Goal: Information Seeking & Learning: Learn about a topic

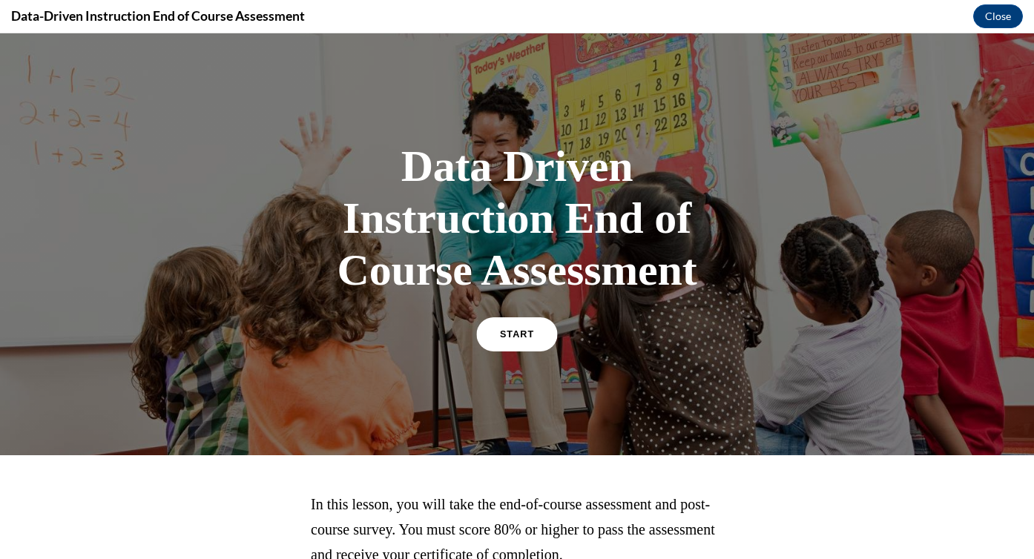
click at [511, 348] on link "START" at bounding box center [516, 335] width 81 height 34
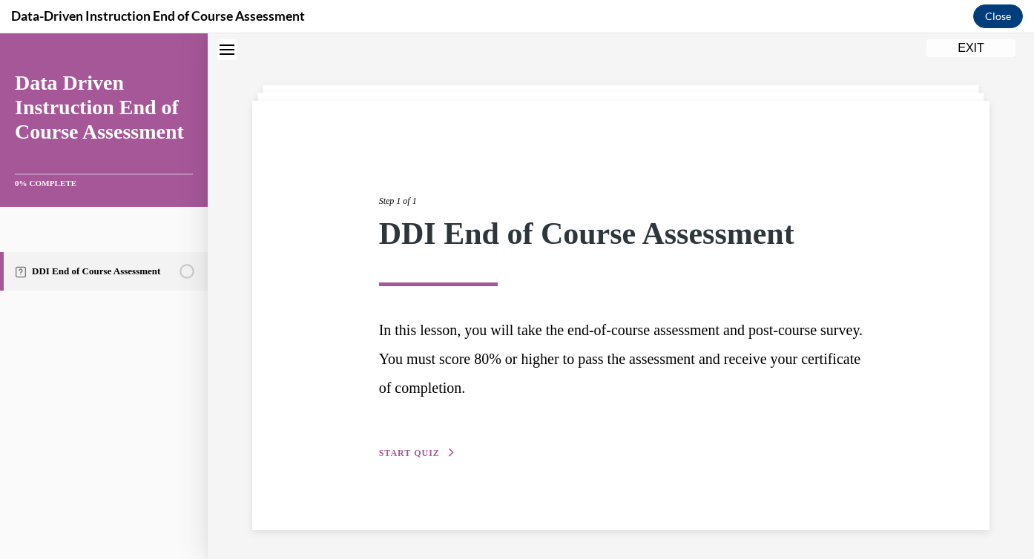
scroll to position [47, 0]
click at [424, 456] on span "START QUIZ" at bounding box center [409, 452] width 61 height 10
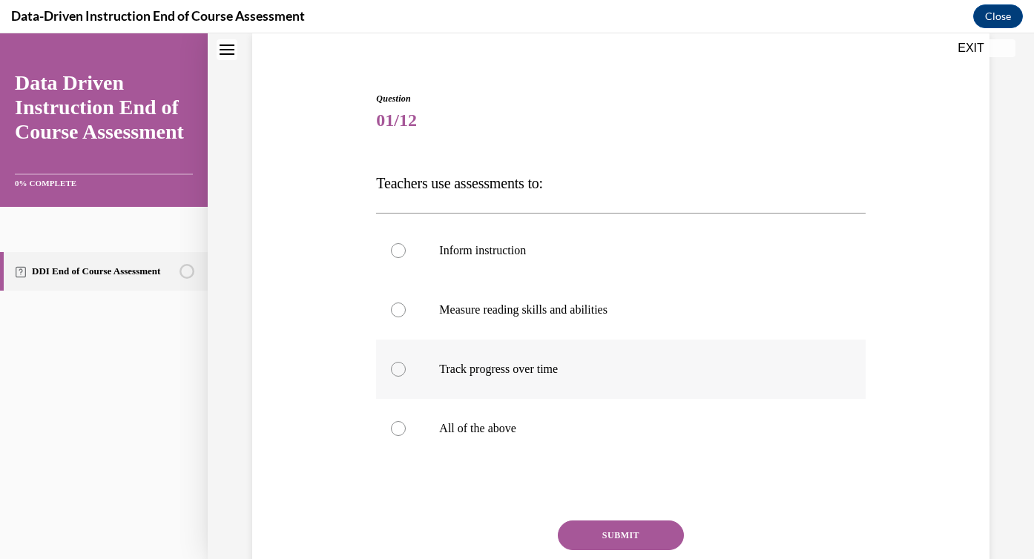
scroll to position [123, 0]
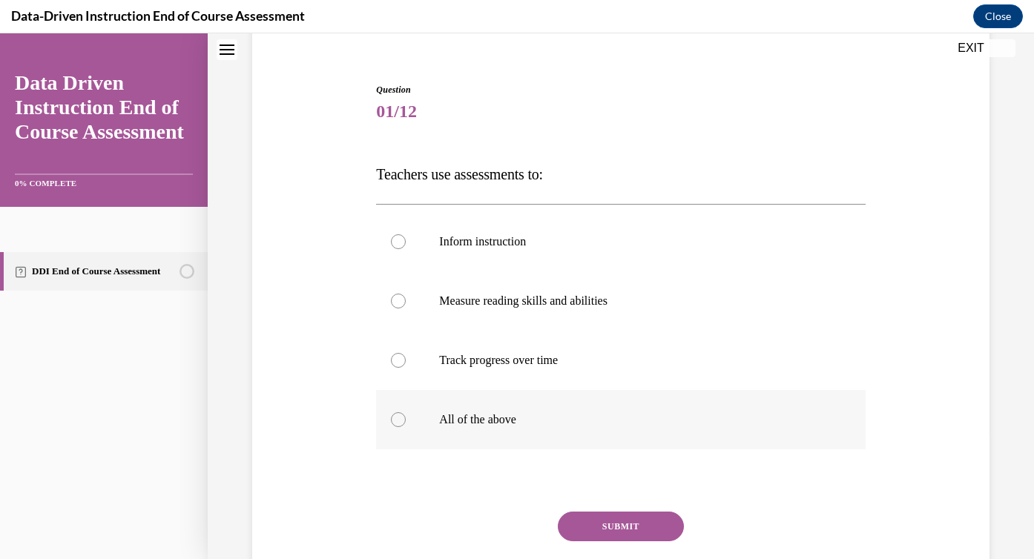
click at [487, 431] on label "All of the above" at bounding box center [620, 419] width 489 height 59
click at [406, 427] on input "All of the above" at bounding box center [398, 420] width 15 height 15
radio input "true"
click at [578, 528] on button "SUBMIT" at bounding box center [621, 527] width 126 height 30
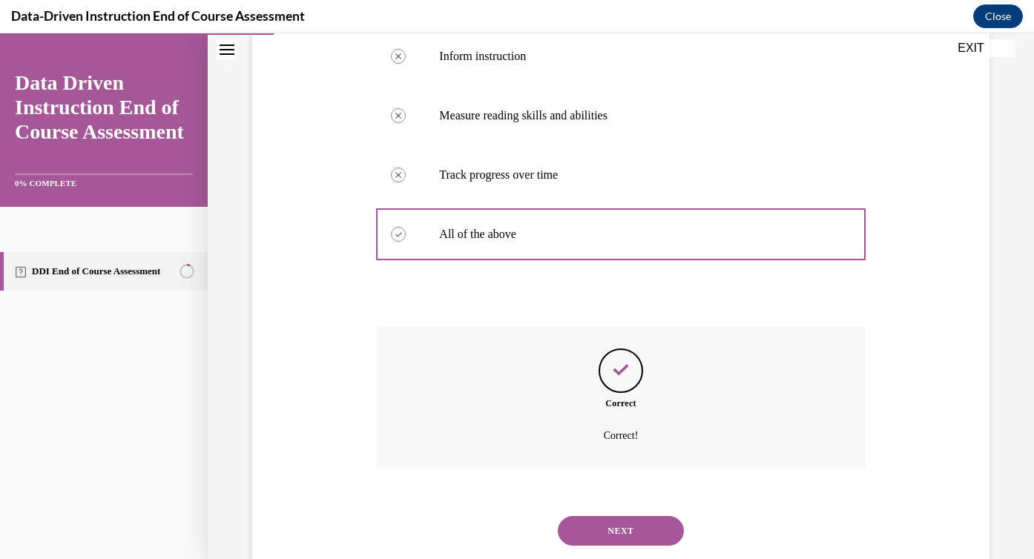
scroll to position [347, 0]
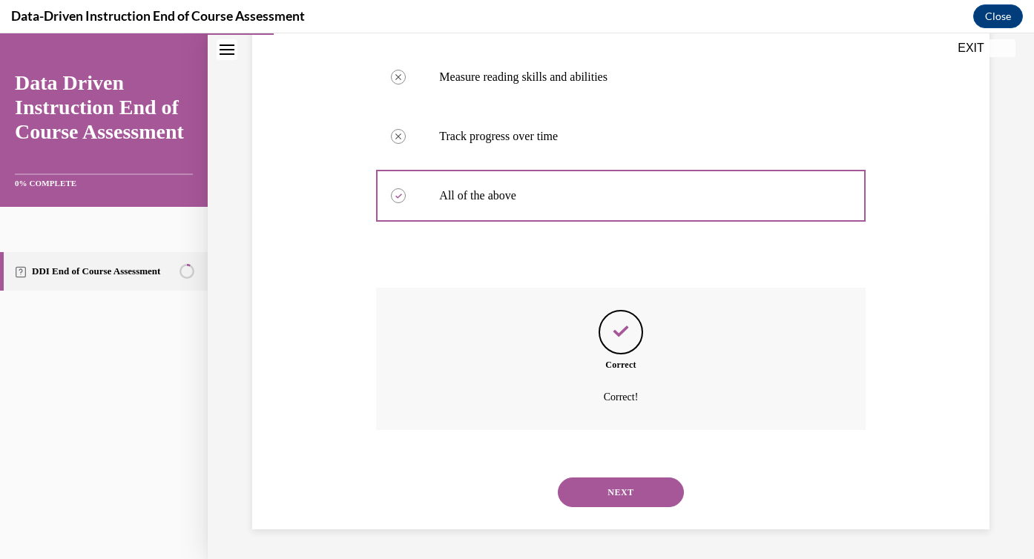
click at [591, 487] on button "NEXT" at bounding box center [621, 493] width 126 height 30
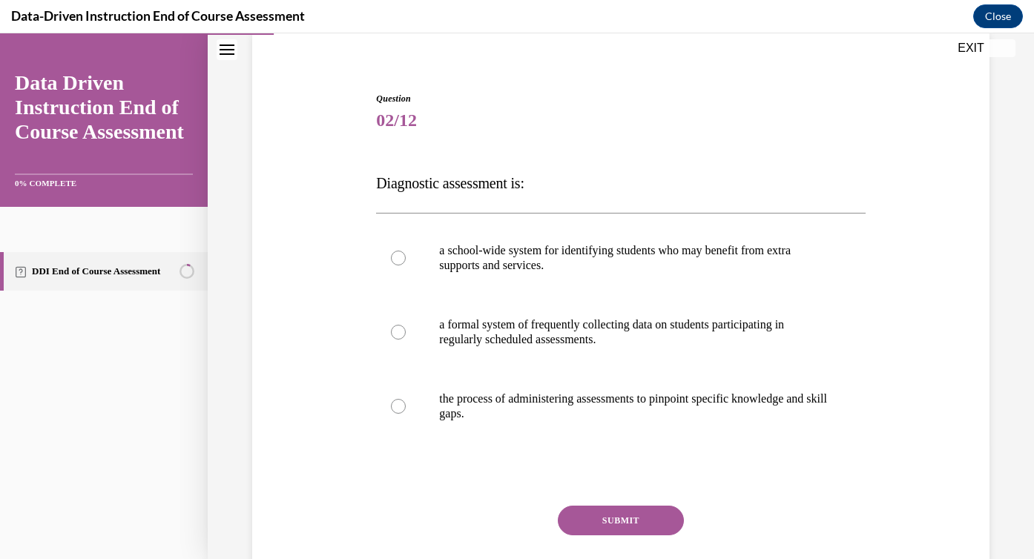
scroll to position [124, 0]
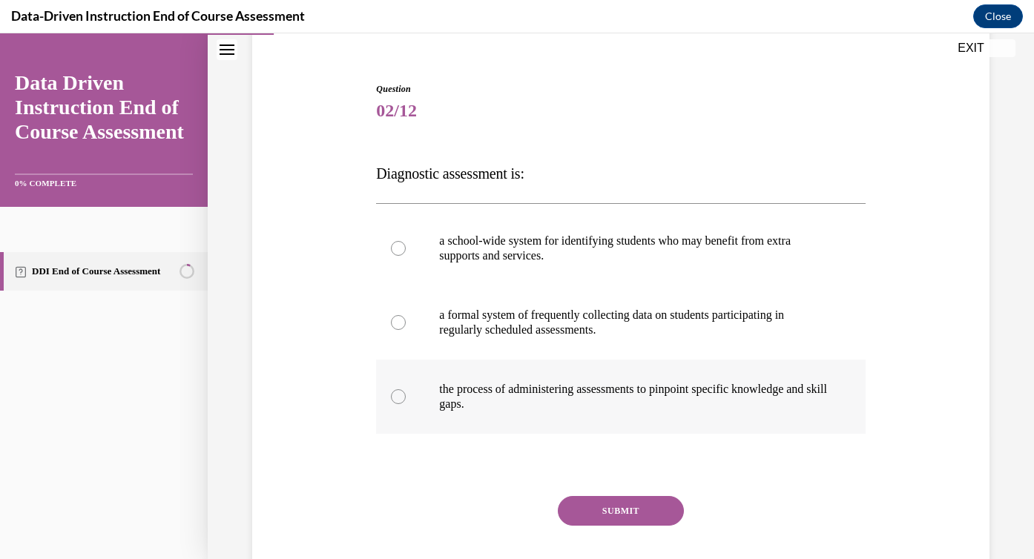
click at [528, 417] on label "the process of administering assessments to pinpoint specific knowledge and ski…" at bounding box center [620, 397] width 489 height 74
click at [406, 404] on input "the process of administering assessments to pinpoint specific knowledge and ski…" at bounding box center [398, 397] width 15 height 15
radio input "true"
click at [600, 508] on button "SUBMIT" at bounding box center [621, 511] width 126 height 30
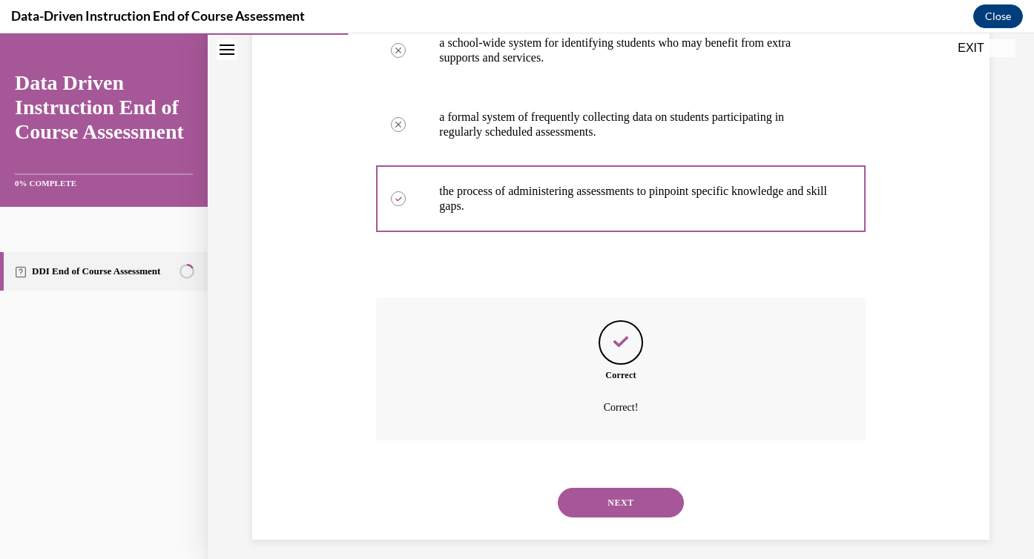
scroll to position [332, 0]
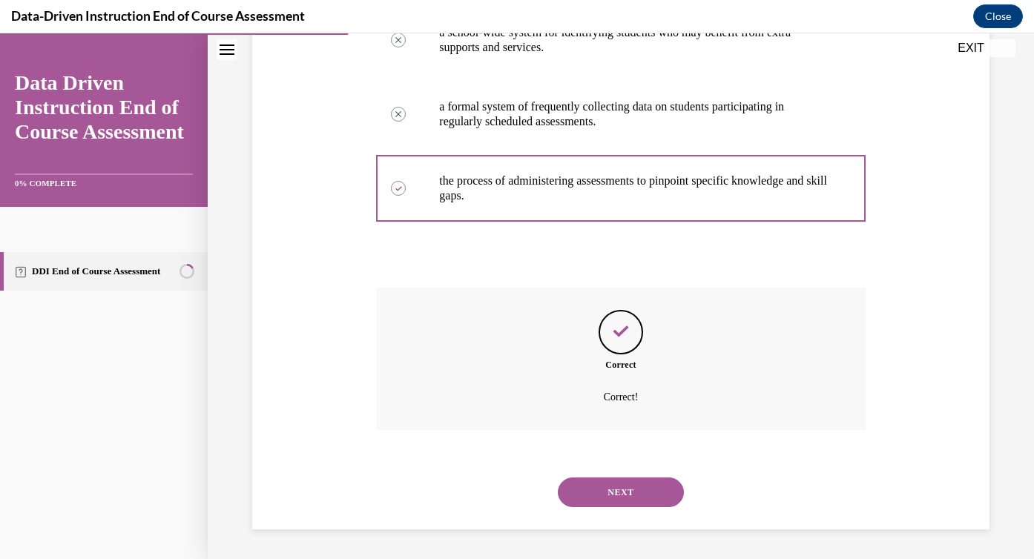
click at [602, 507] on button "NEXT" at bounding box center [621, 493] width 126 height 30
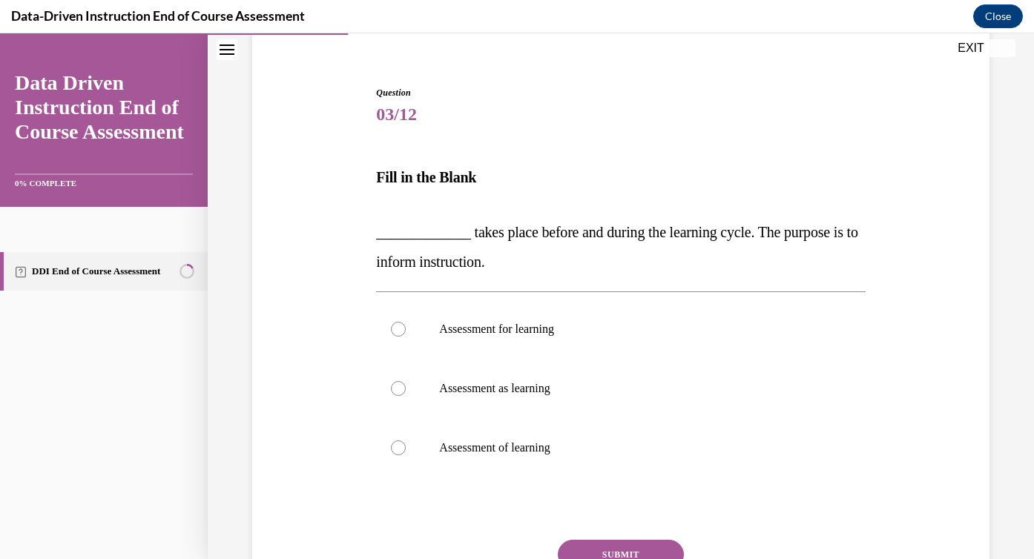
scroll to position [126, 0]
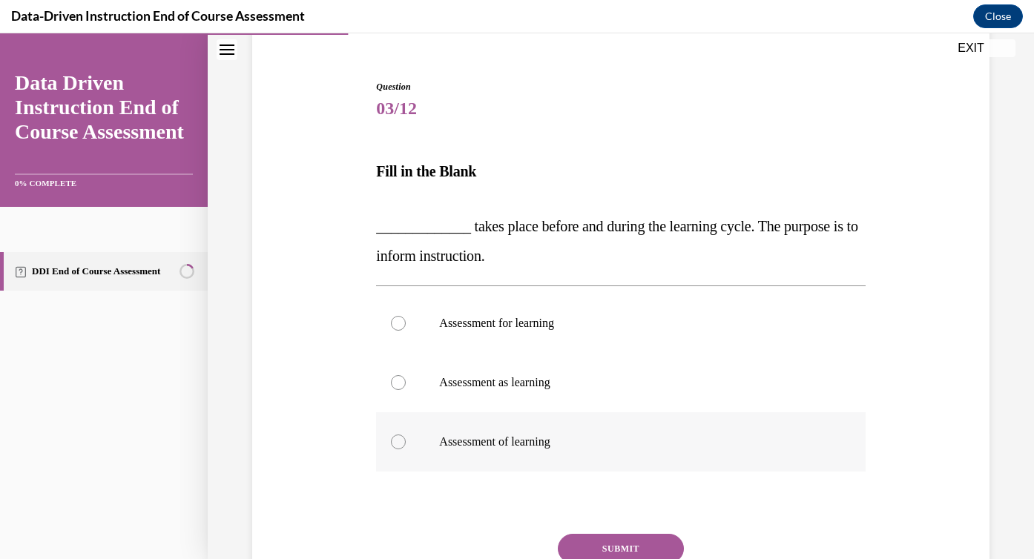
click at [526, 447] on p "Assessment of learning" at bounding box center [633, 442] width 389 height 15
click at [406, 447] on input "Assessment of learning" at bounding box center [398, 442] width 15 height 15
radio input "true"
click at [526, 325] on p "Assessment for learning" at bounding box center [633, 323] width 389 height 15
click at [406, 325] on input "Assessment for learning" at bounding box center [398, 323] width 15 height 15
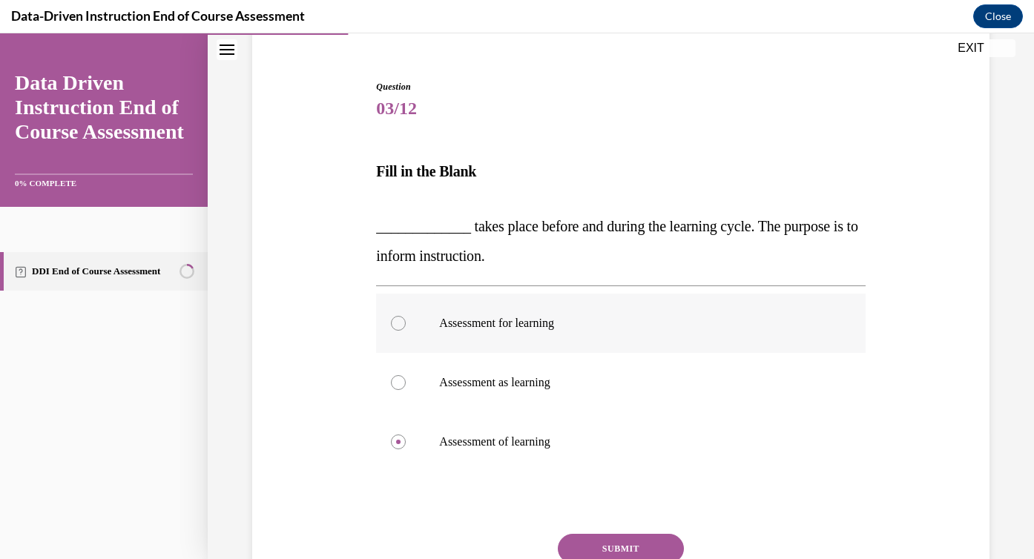
radio input "true"
click at [513, 447] on p "Assessment of learning" at bounding box center [633, 442] width 389 height 15
click at [406, 447] on input "Assessment of learning" at bounding box center [398, 442] width 15 height 15
radio input "true"
click at [591, 545] on button "SUBMIT" at bounding box center [621, 549] width 126 height 30
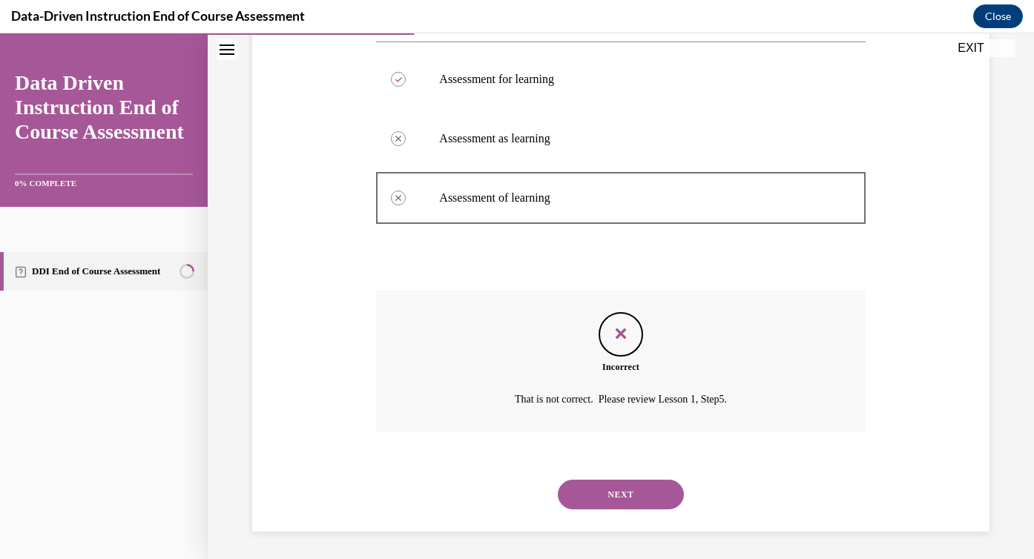
scroll to position [372, 0]
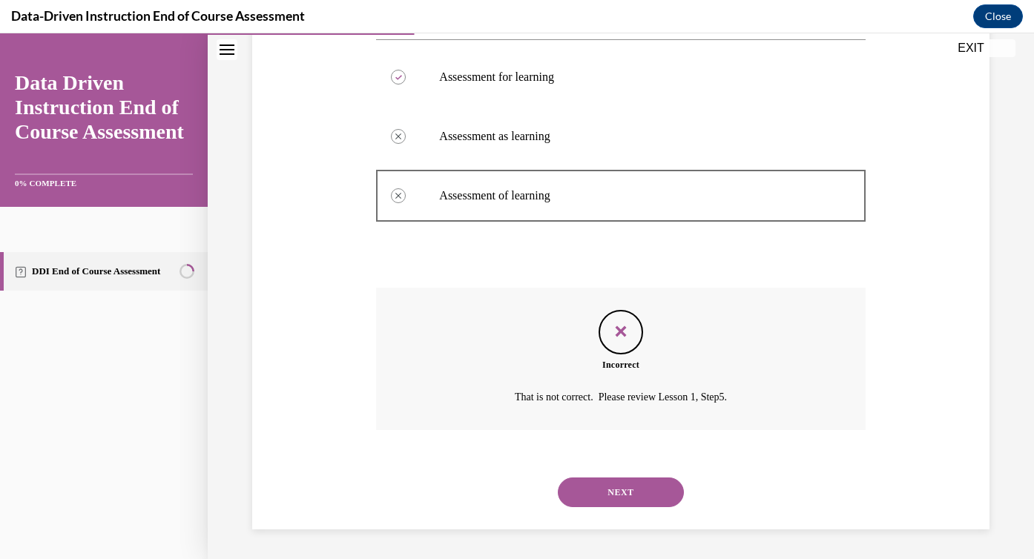
click at [623, 499] on button "NEXT" at bounding box center [621, 493] width 126 height 30
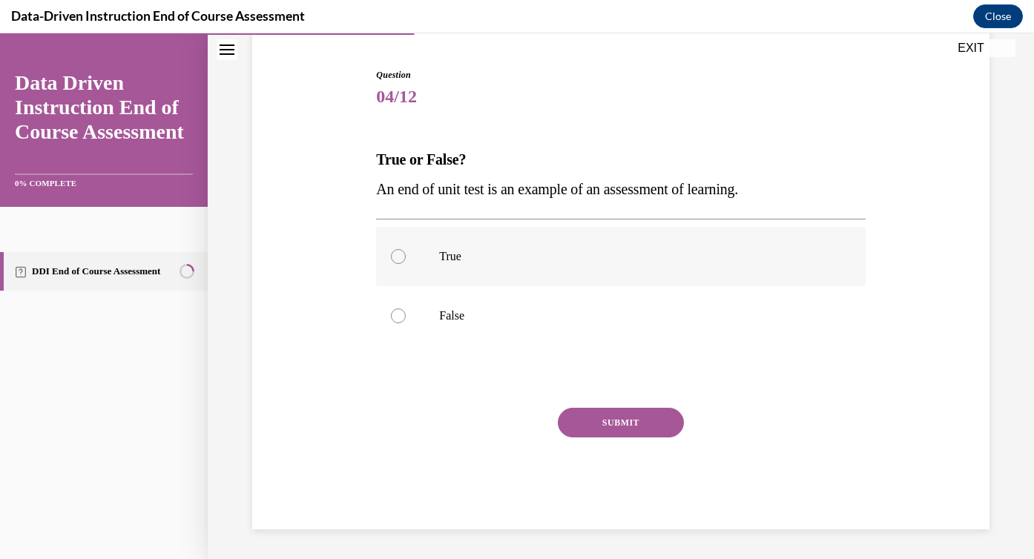
click at [474, 266] on label "True" at bounding box center [620, 256] width 489 height 59
click at [406, 264] on input "True" at bounding box center [398, 256] width 15 height 15
radio input "true"
click at [595, 427] on button "SUBMIT" at bounding box center [621, 423] width 126 height 30
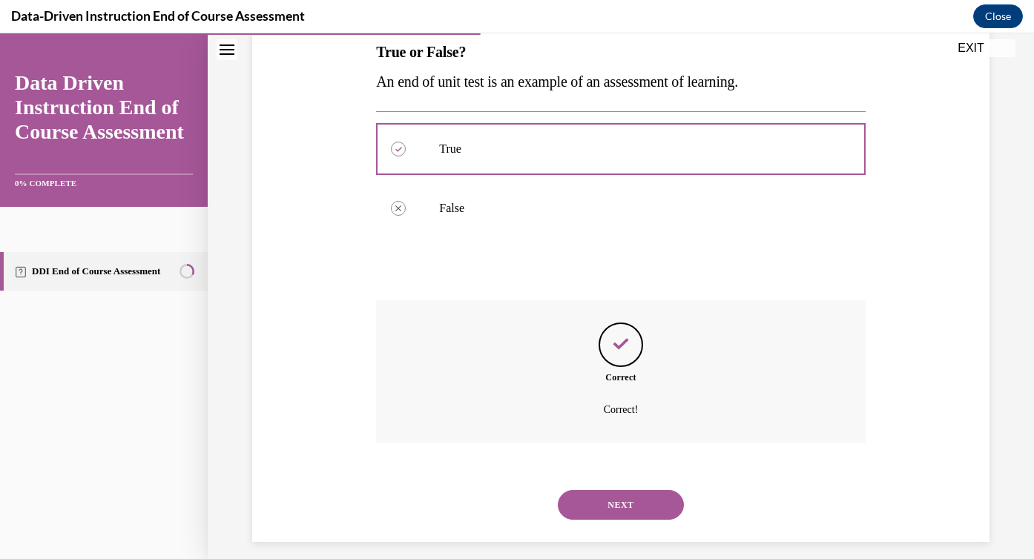
scroll to position [258, 0]
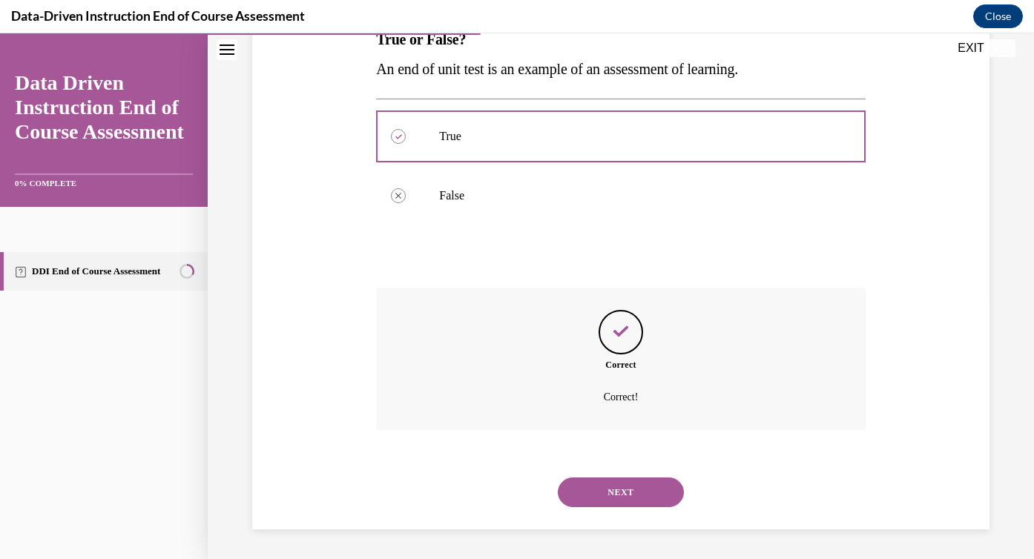
click at [588, 490] on button "NEXT" at bounding box center [621, 493] width 126 height 30
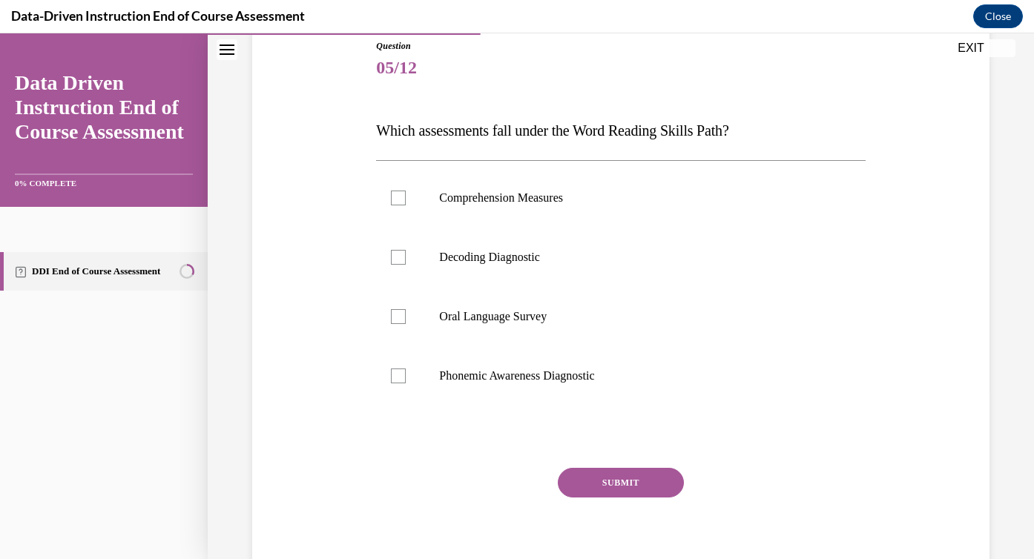
scroll to position [169, 0]
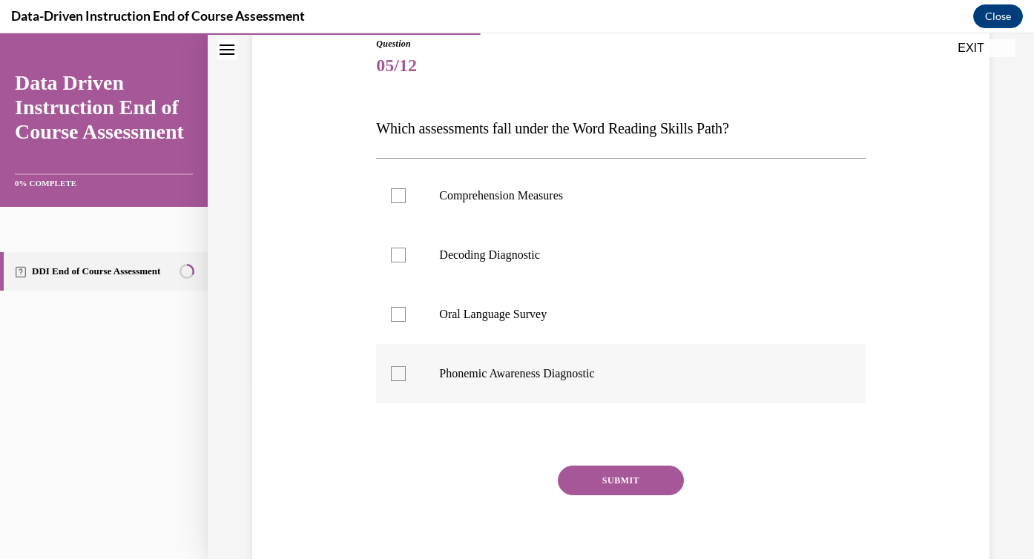
click at [531, 389] on label "Phonemic Awareness Diagnostic" at bounding box center [620, 373] width 489 height 59
click at [406, 381] on input "Phonemic Awareness Diagnostic" at bounding box center [398, 374] width 15 height 15
checkbox input "true"
click at [535, 273] on label "Decoding Diagnostic" at bounding box center [620, 255] width 489 height 59
click at [406, 263] on input "Decoding Diagnostic" at bounding box center [398, 255] width 15 height 15
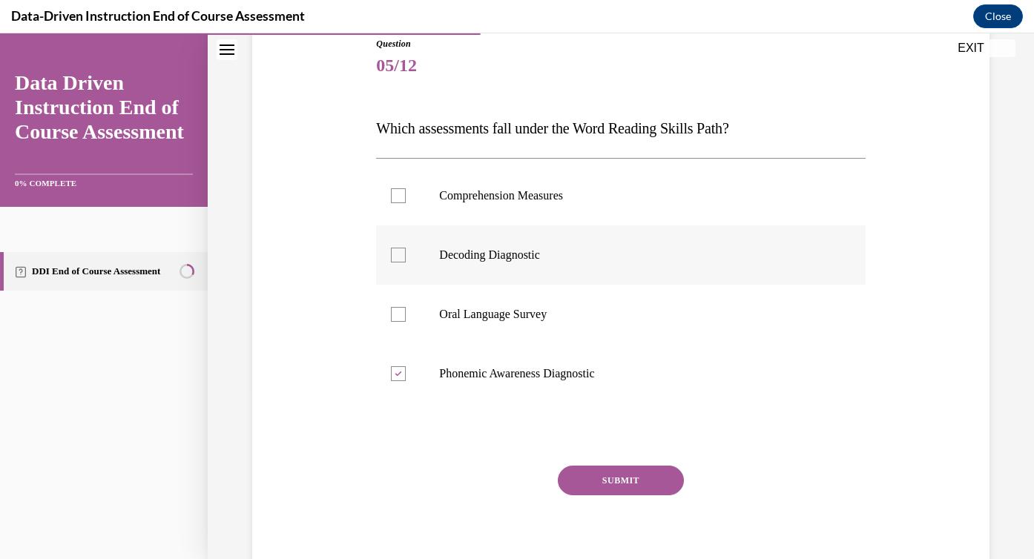
checkbox input "true"
click at [605, 481] on button "SUBMIT" at bounding box center [621, 481] width 126 height 30
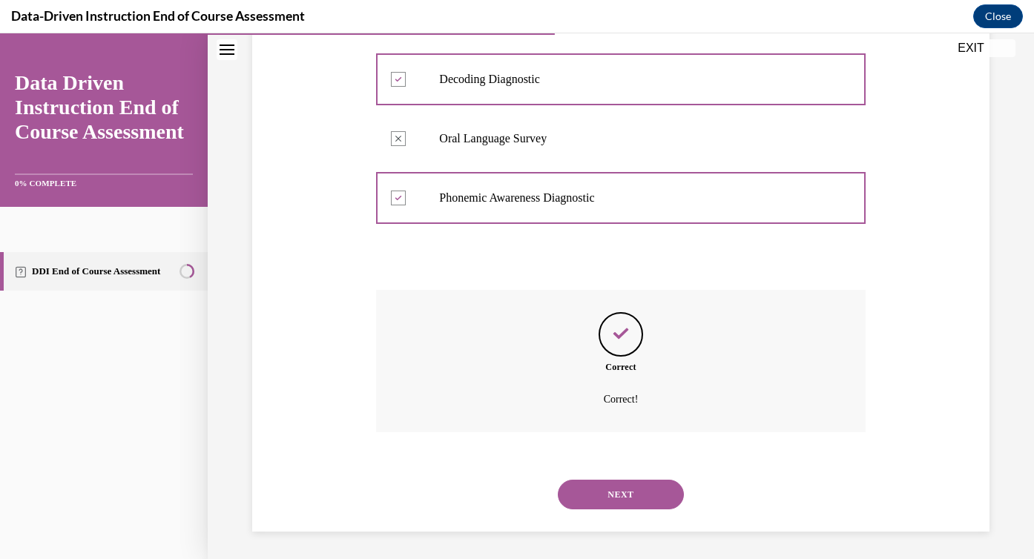
scroll to position [347, 0]
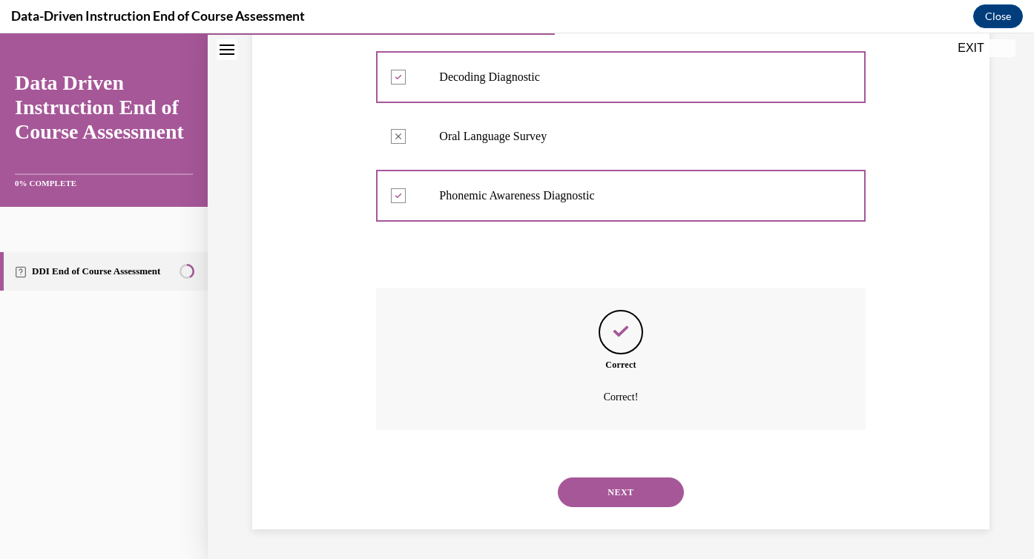
click at [605, 481] on button "NEXT" at bounding box center [621, 493] width 126 height 30
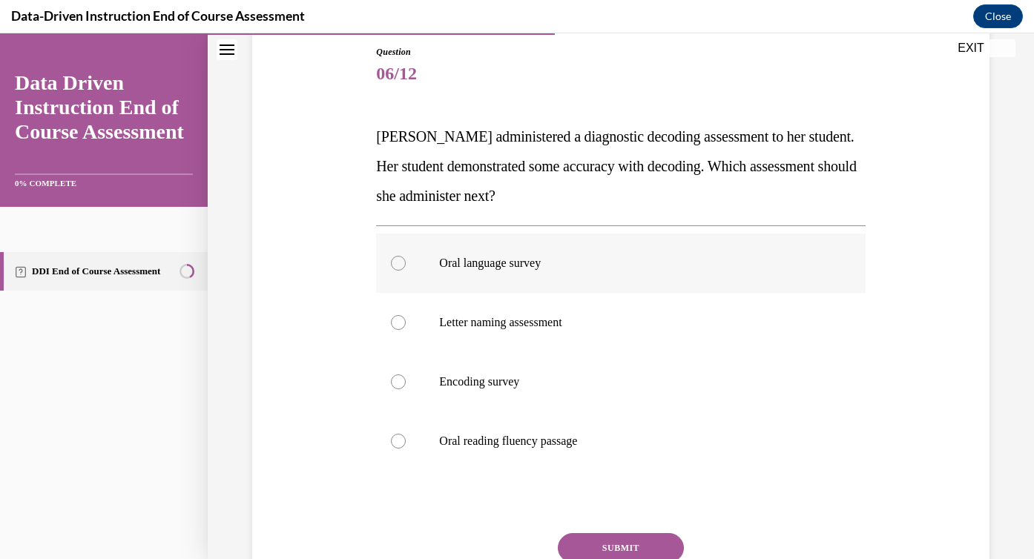
scroll to position [176, 0]
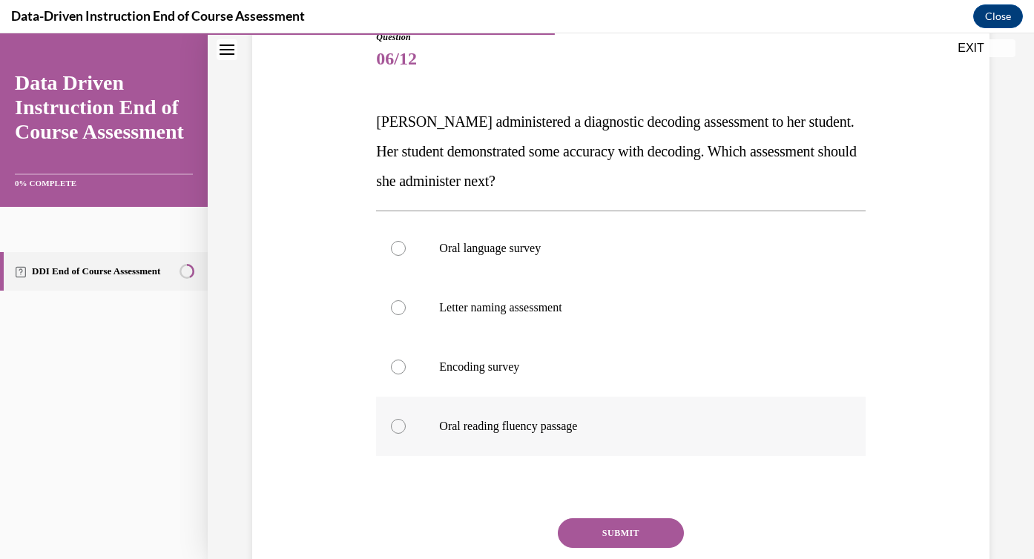
click at [550, 441] on label "Oral reading fluency passage" at bounding box center [620, 426] width 489 height 59
click at [406, 434] on input "Oral reading fluency passage" at bounding box center [398, 426] width 15 height 15
radio input "true"
click at [608, 528] on button "SUBMIT" at bounding box center [621, 534] width 126 height 30
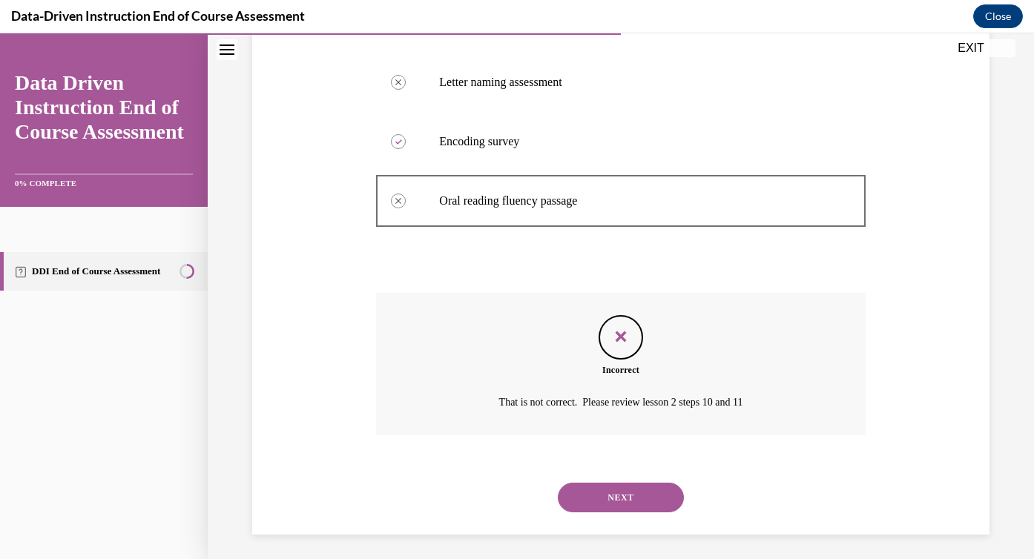
scroll to position [407, 0]
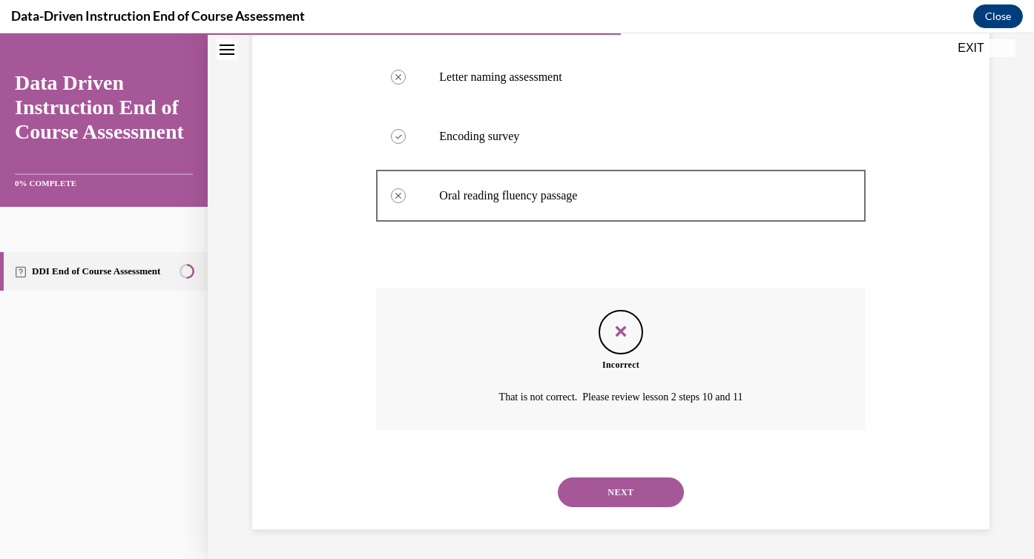
click at [608, 502] on button "NEXT" at bounding box center [621, 493] width 126 height 30
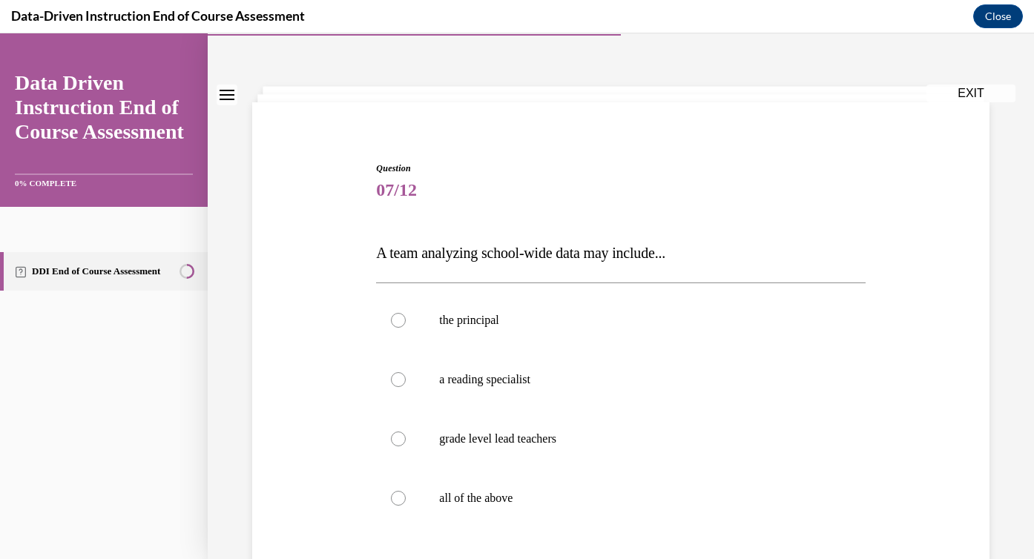
scroll to position [47, 0]
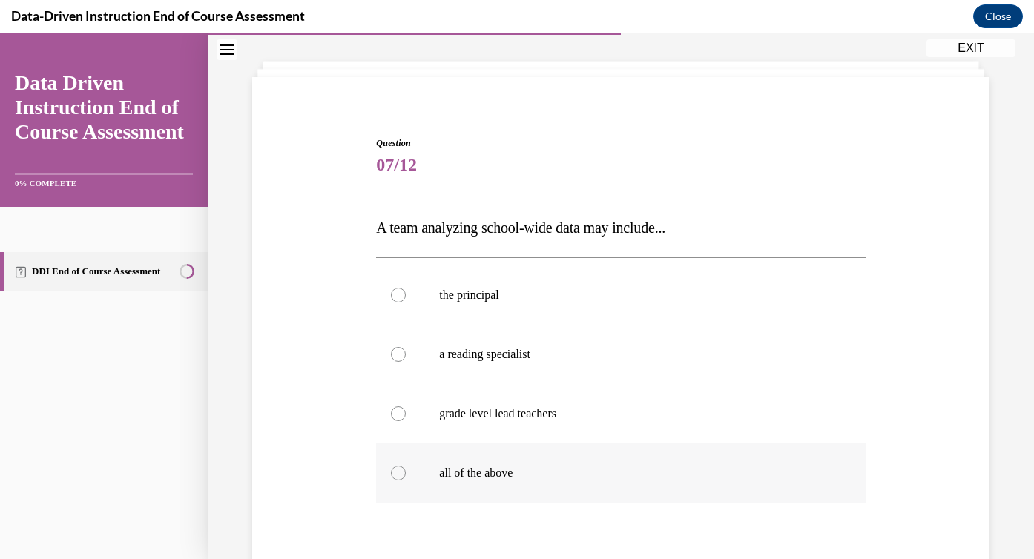
click at [608, 492] on label "all of the above" at bounding box center [620, 473] width 489 height 59
click at [406, 481] on input "all of the above" at bounding box center [398, 473] width 15 height 15
radio input "true"
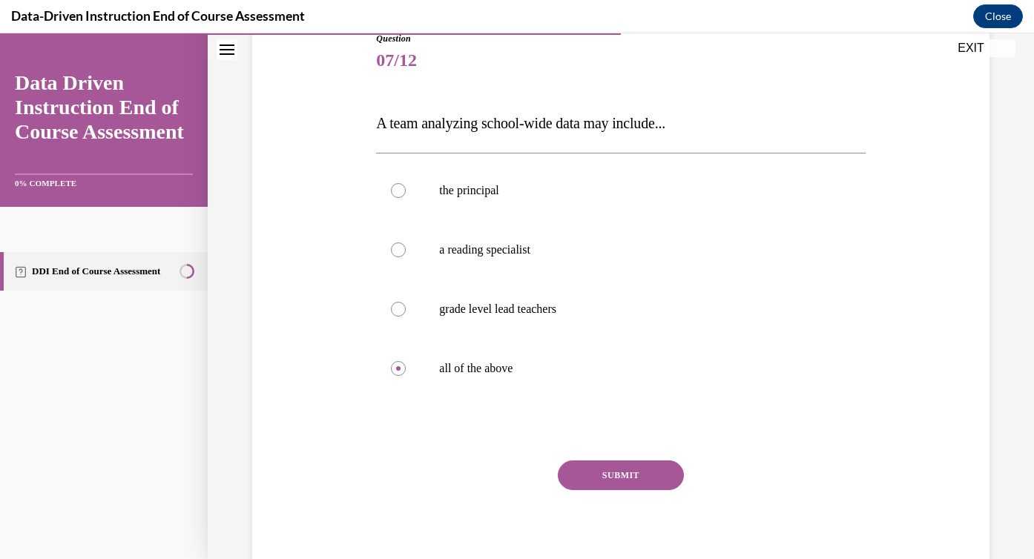
click at [608, 474] on button "SUBMIT" at bounding box center [621, 476] width 126 height 30
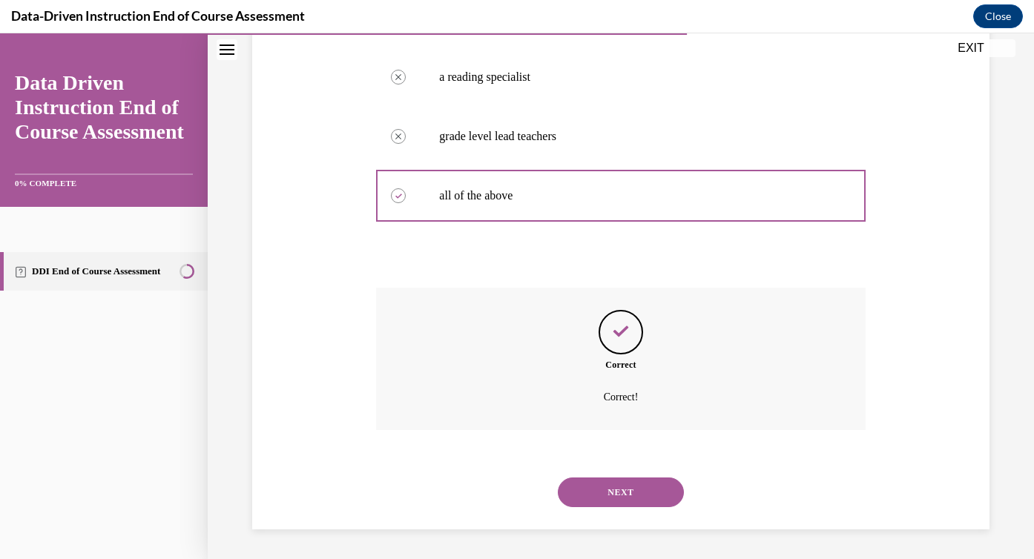
click at [601, 491] on button "NEXT" at bounding box center [621, 493] width 126 height 30
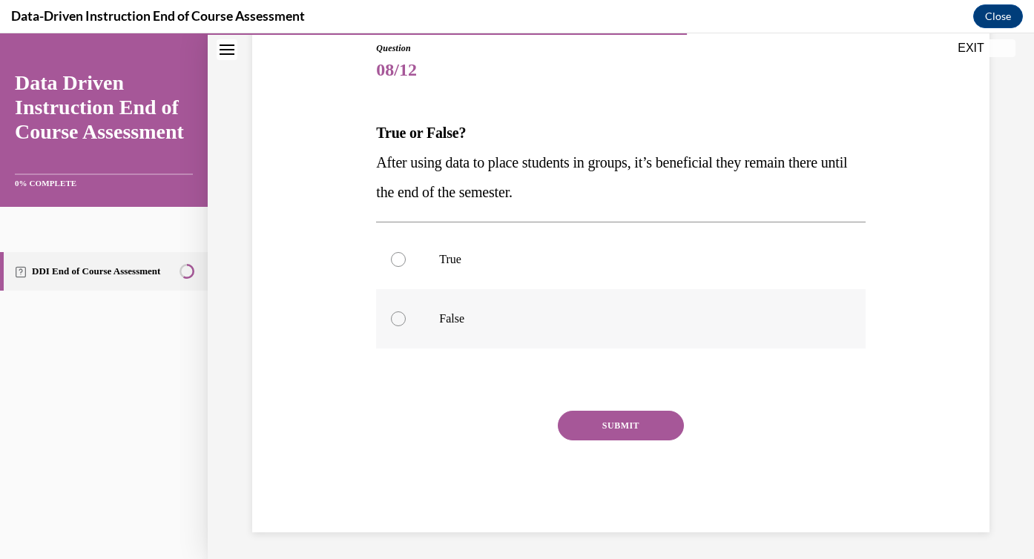
click at [512, 333] on label "False" at bounding box center [620, 318] width 489 height 59
click at [406, 326] on input "False" at bounding box center [398, 319] width 15 height 15
radio input "true"
click at [638, 428] on button "SUBMIT" at bounding box center [621, 426] width 126 height 30
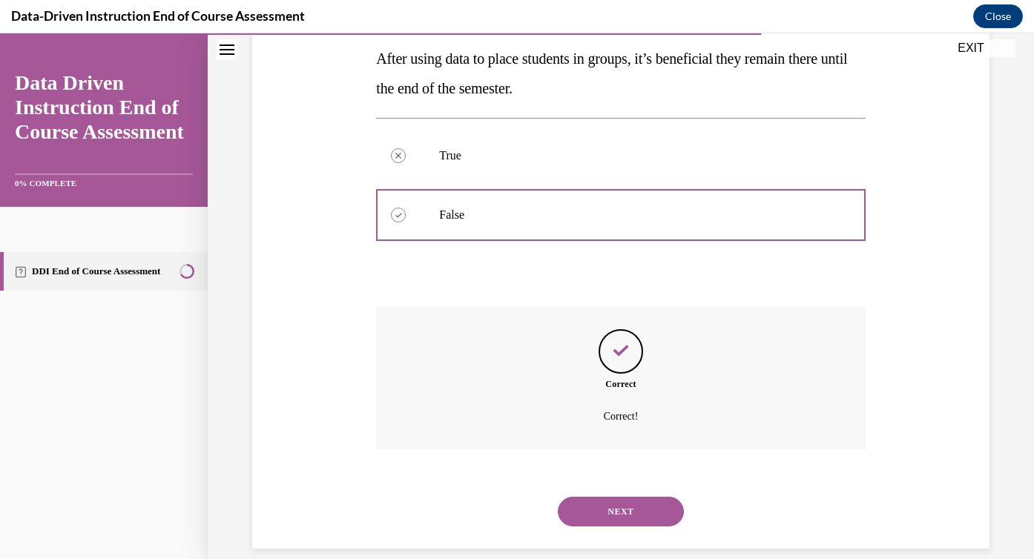
scroll to position [288, 0]
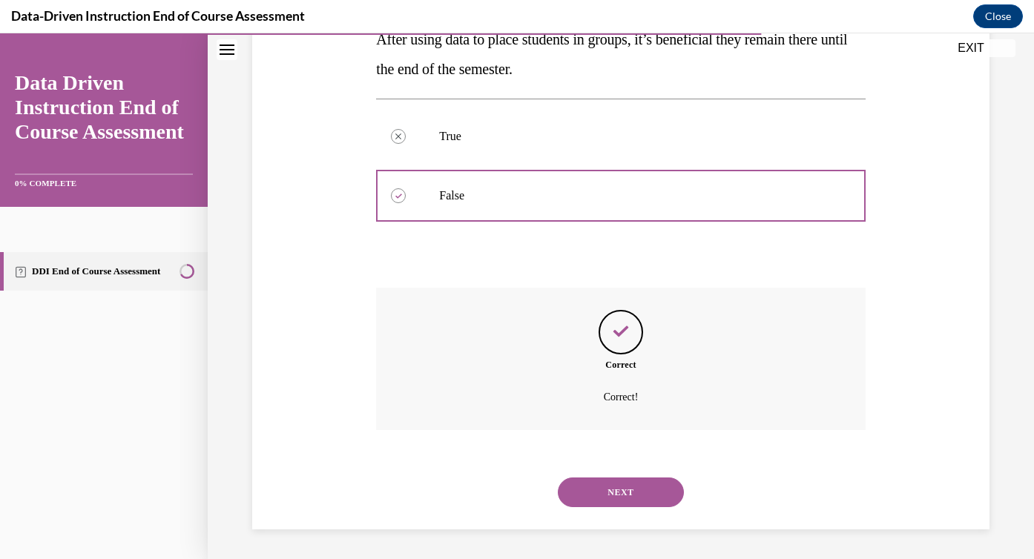
click at [620, 477] on div "NEXT" at bounding box center [620, 492] width 489 height 59
click at [617, 491] on button "NEXT" at bounding box center [621, 493] width 126 height 30
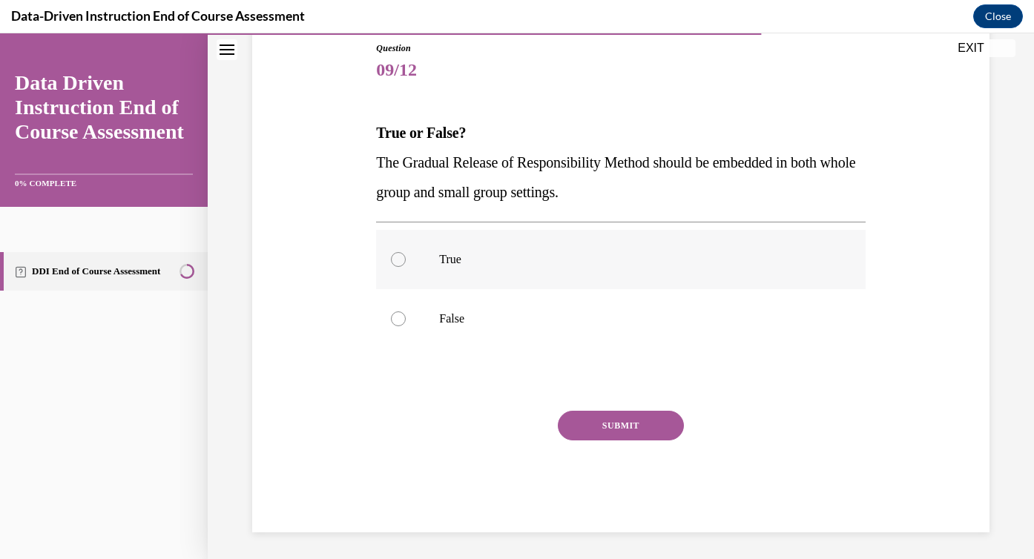
click at [508, 254] on p "True" at bounding box center [633, 259] width 389 height 15
click at [406, 254] on input "True" at bounding box center [398, 259] width 15 height 15
radio input "true"
click at [594, 430] on button "SUBMIT" at bounding box center [621, 426] width 126 height 30
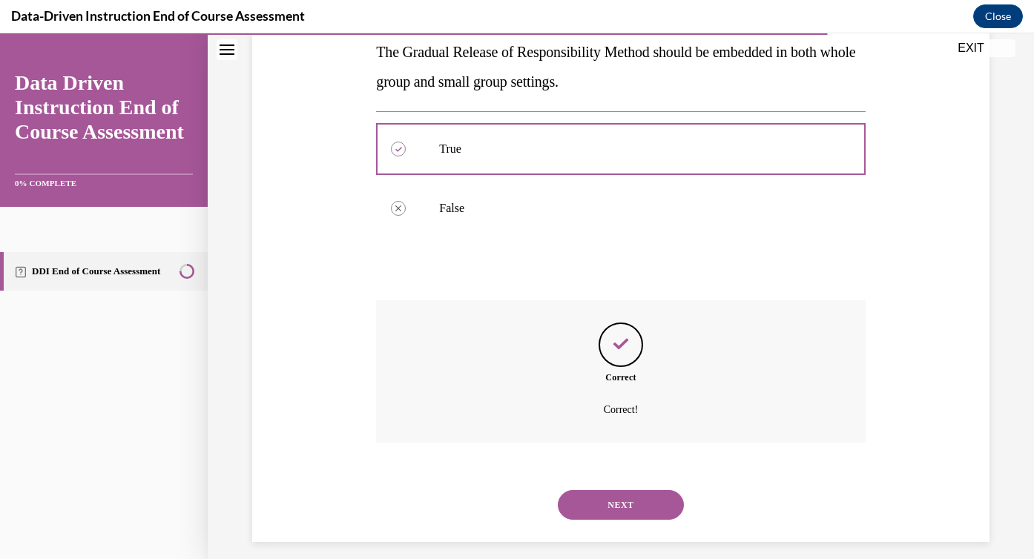
scroll to position [288, 0]
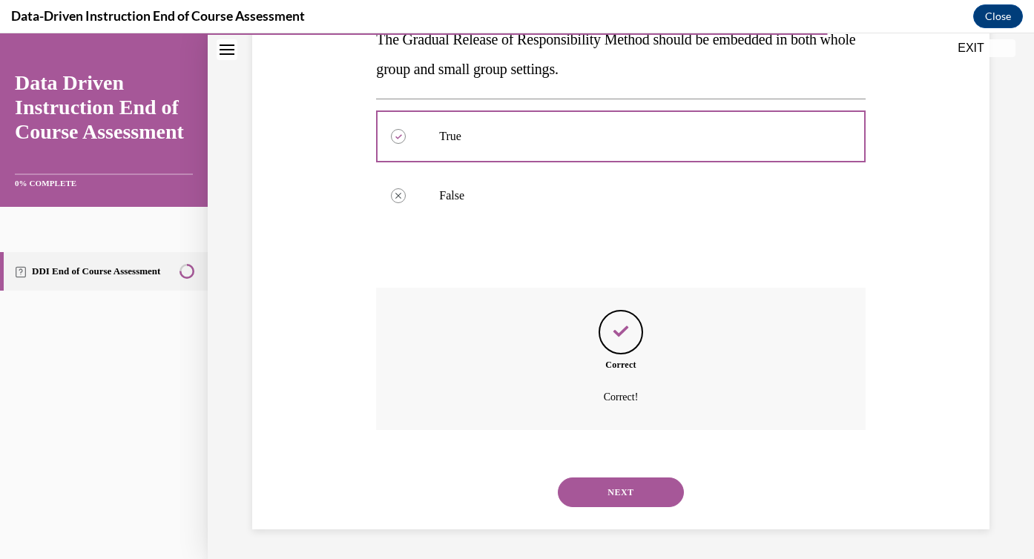
click at [605, 490] on button "NEXT" at bounding box center [621, 493] width 126 height 30
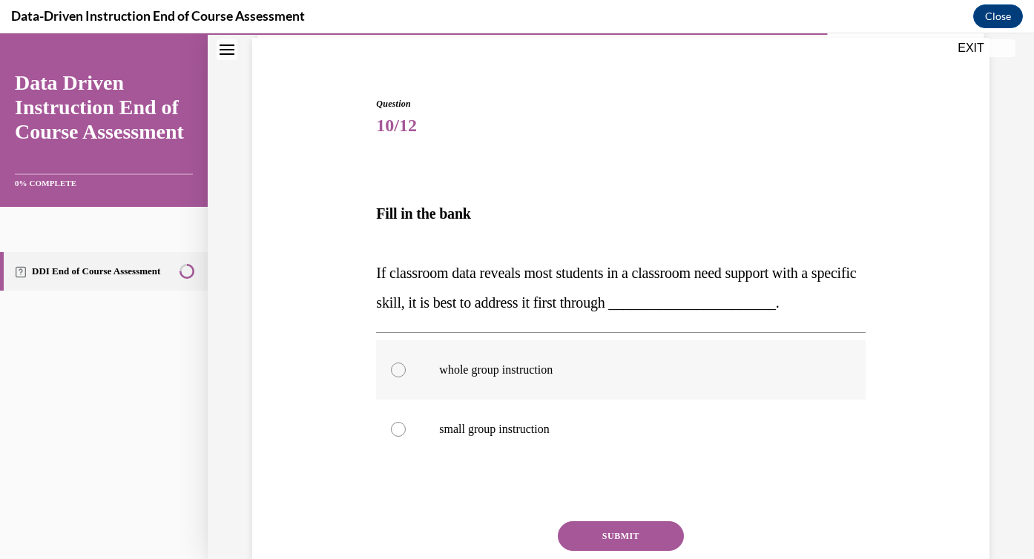
scroll to position [115, 0]
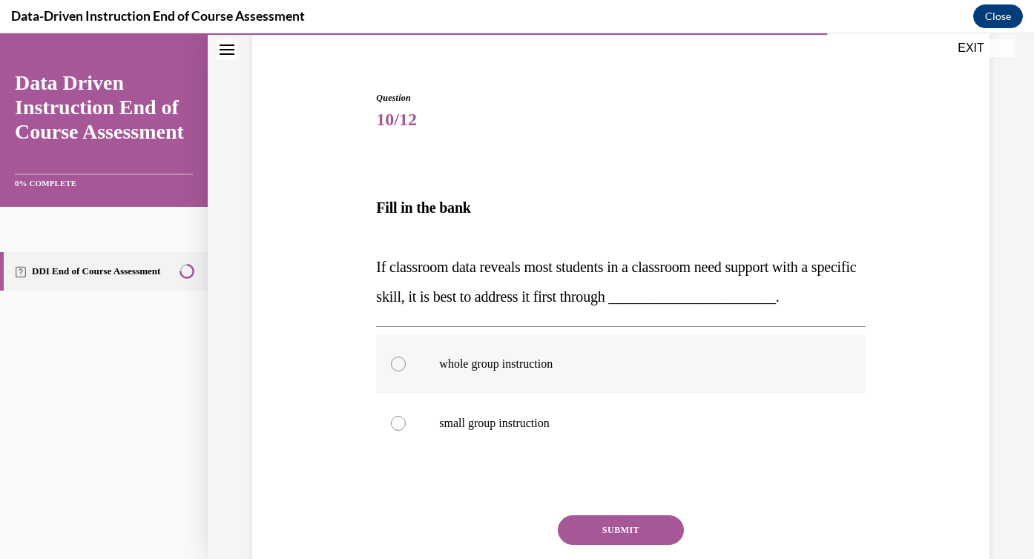
click at [566, 376] on label "whole group instruction" at bounding box center [620, 364] width 489 height 59
click at [406, 372] on input "whole group instruction" at bounding box center [398, 364] width 15 height 15
radio input "true"
click at [637, 531] on button "SUBMIT" at bounding box center [621, 531] width 126 height 30
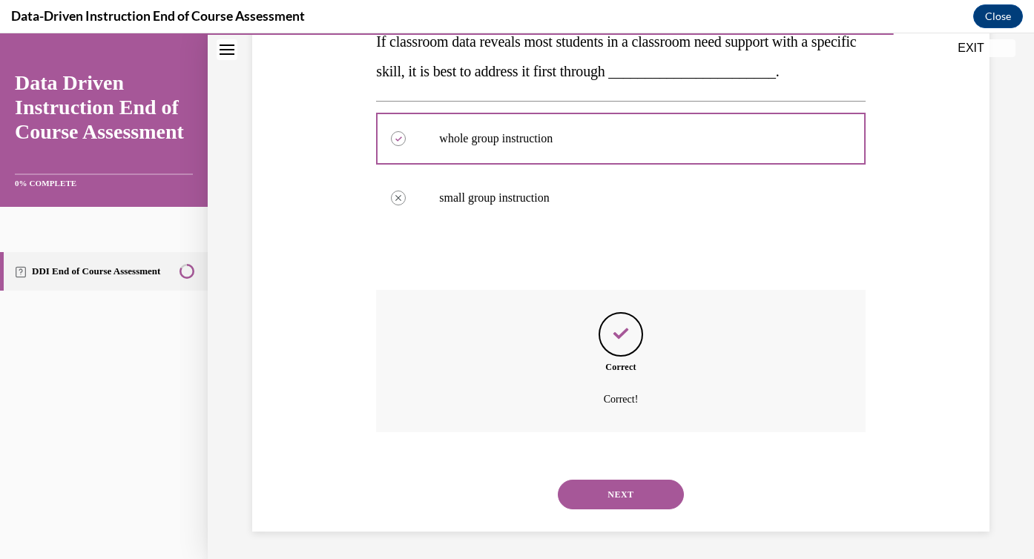
scroll to position [343, 0]
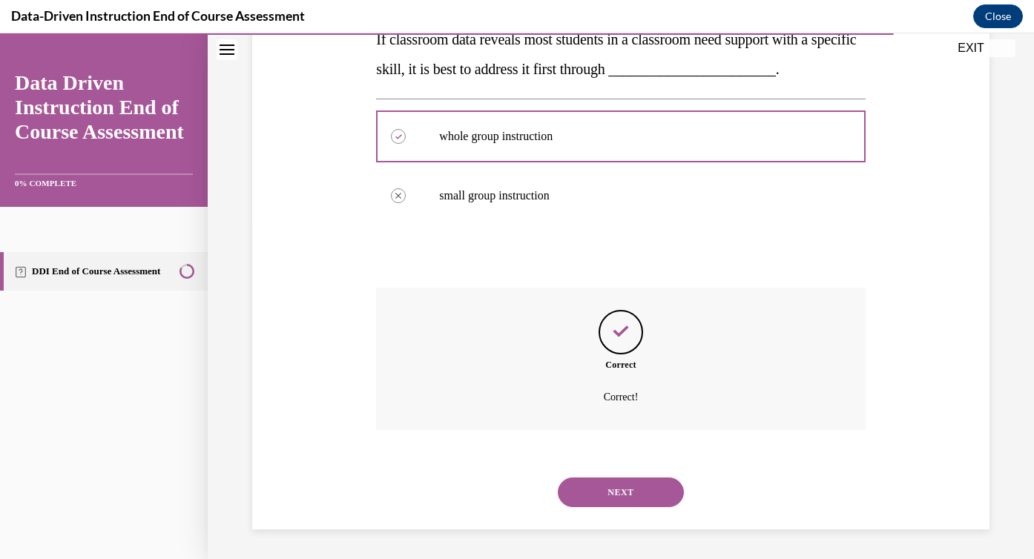
click at [635, 511] on div "NEXT" at bounding box center [620, 492] width 489 height 59
click at [631, 502] on button "NEXT" at bounding box center [621, 493] width 126 height 30
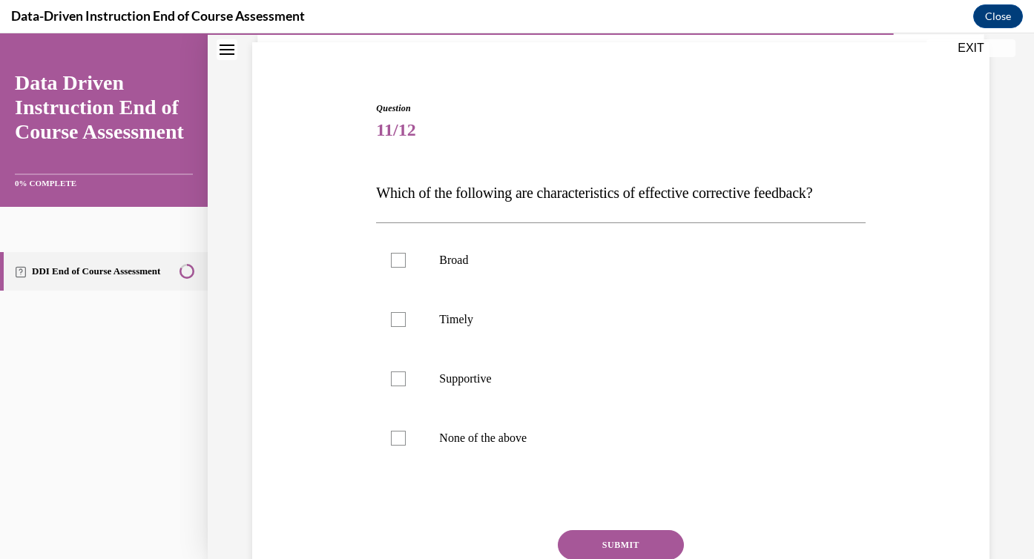
scroll to position [108, 0]
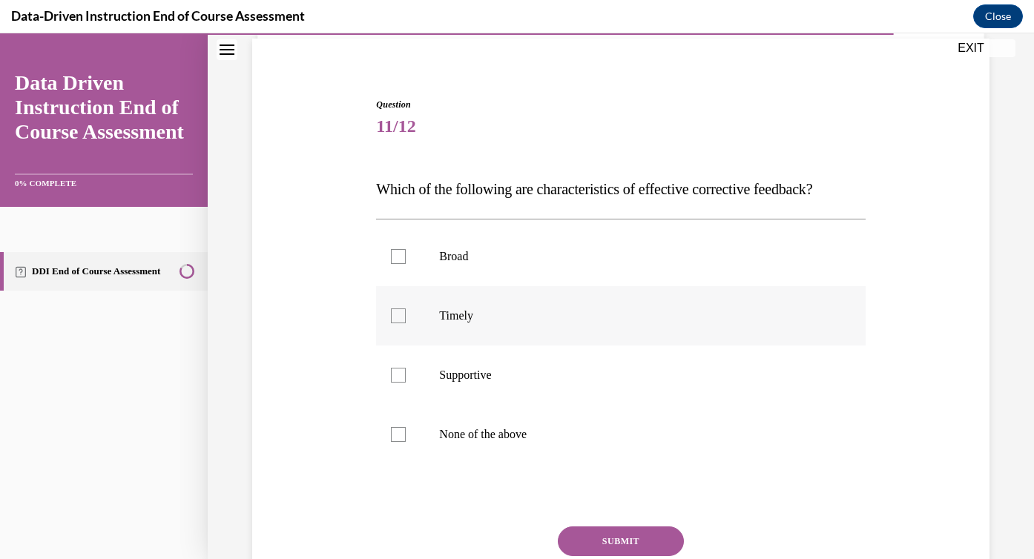
click at [519, 325] on label "Timely" at bounding box center [620, 315] width 489 height 59
click at [406, 324] on input "Timely" at bounding box center [398, 316] width 15 height 15
checkbox input "true"
click at [524, 375] on p "Supportive" at bounding box center [633, 375] width 389 height 15
click at [406, 375] on input "Supportive" at bounding box center [398, 375] width 15 height 15
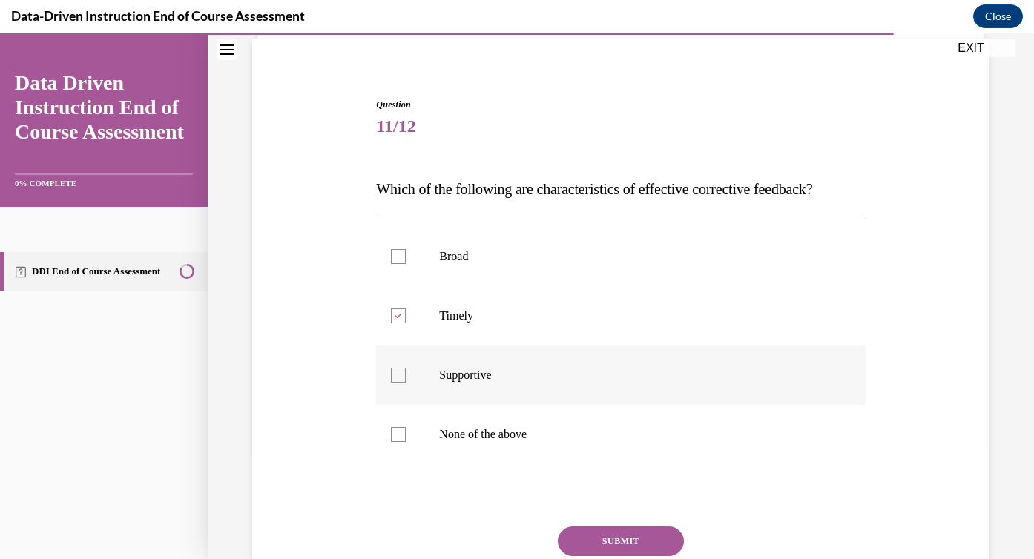
checkbox input "true"
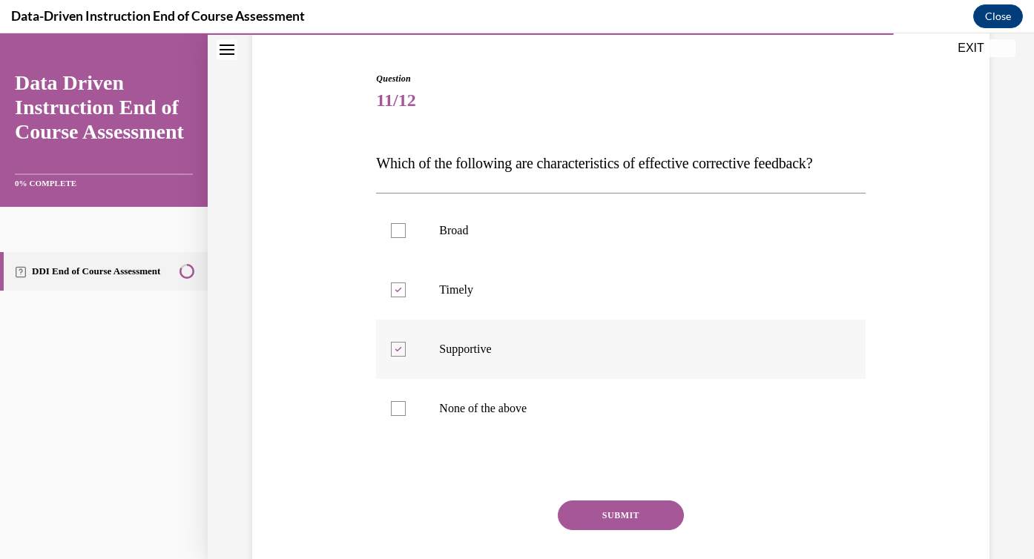
scroll to position [140, 0]
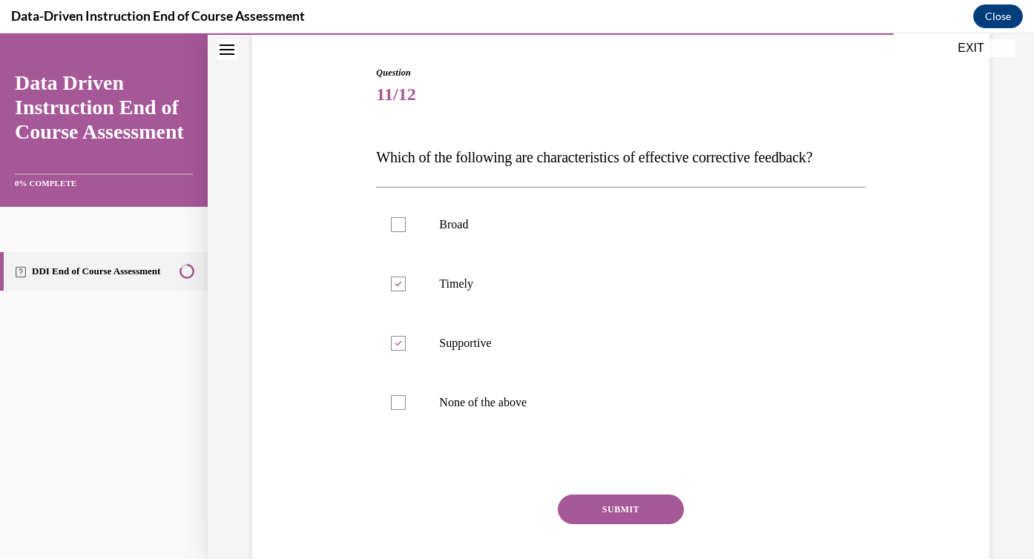
click at [599, 510] on button "SUBMIT" at bounding box center [621, 510] width 126 height 30
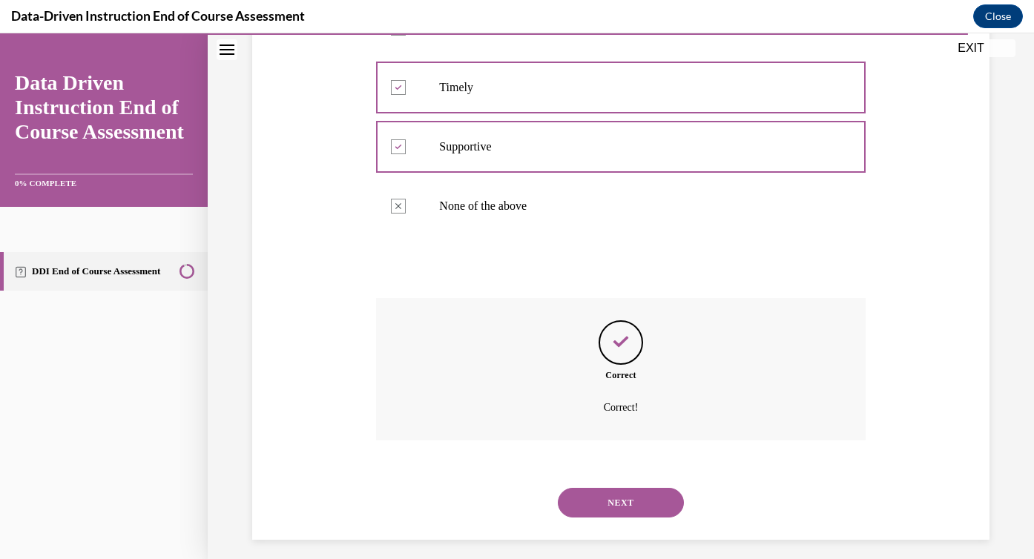
scroll to position [347, 0]
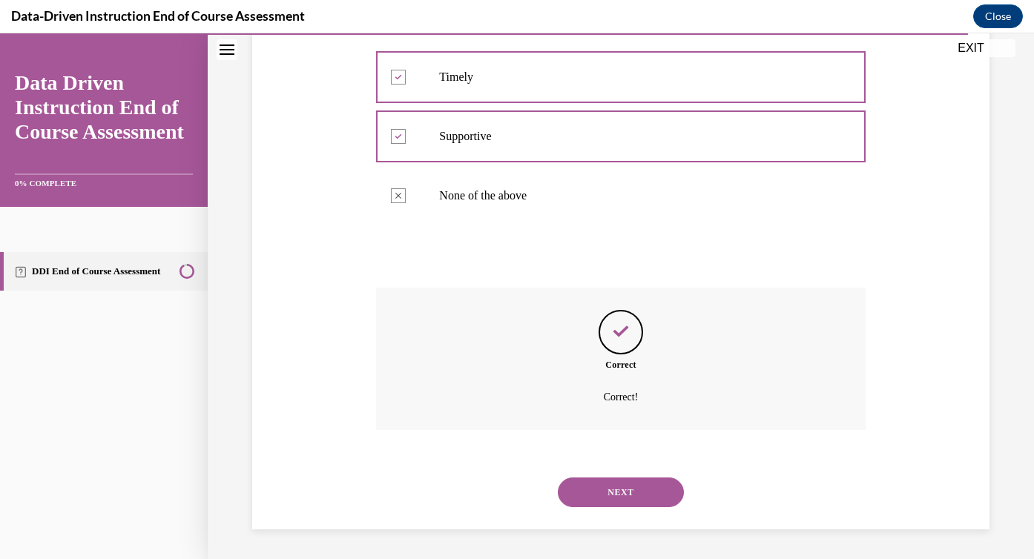
click at [599, 510] on div "NEXT" at bounding box center [620, 492] width 489 height 59
click at [599, 498] on button "NEXT" at bounding box center [621, 493] width 126 height 30
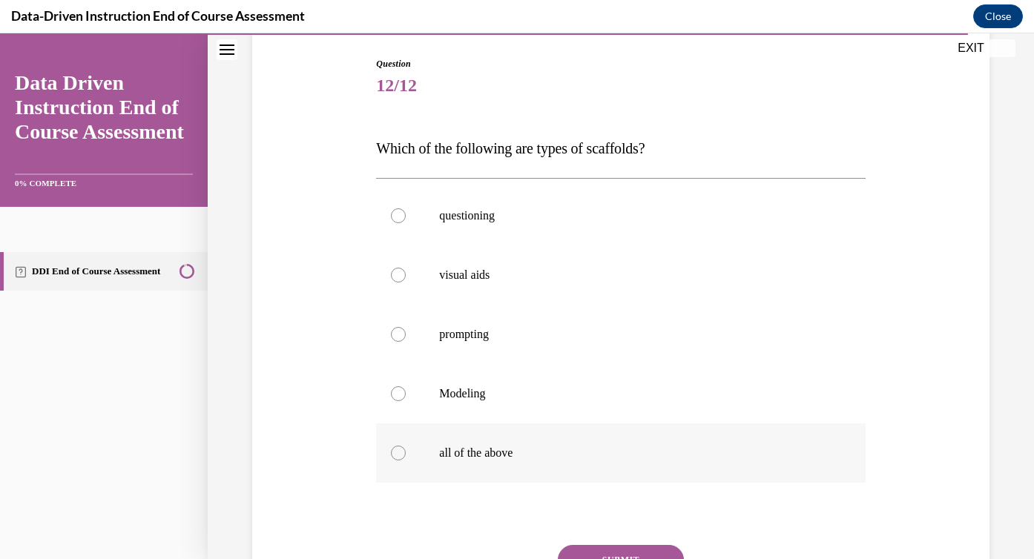
scroll to position [162, 0]
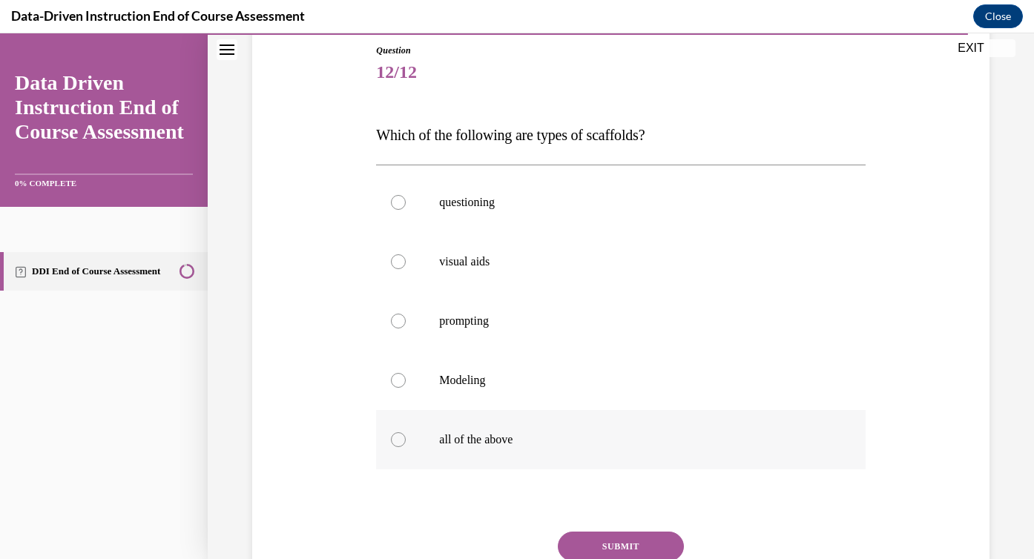
click at [588, 470] on div "questioning visual aids prompting Modeling all of the above" at bounding box center [620, 321] width 489 height 312
click at [588, 457] on label "all of the above" at bounding box center [620, 439] width 489 height 59
click at [406, 447] on input "all of the above" at bounding box center [398, 440] width 15 height 15
radio input "true"
click at [623, 545] on button "SUBMIT" at bounding box center [621, 547] width 126 height 30
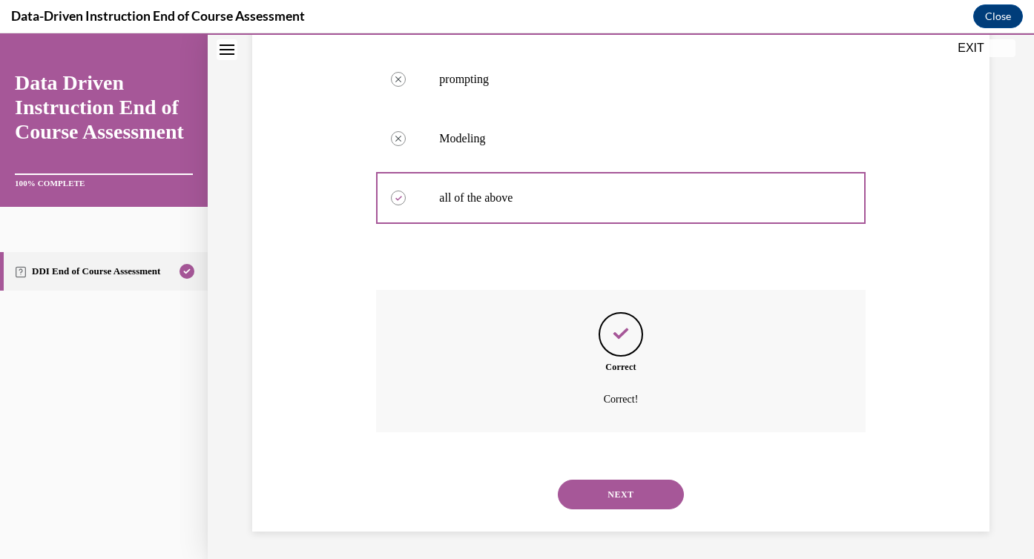
scroll to position [407, 0]
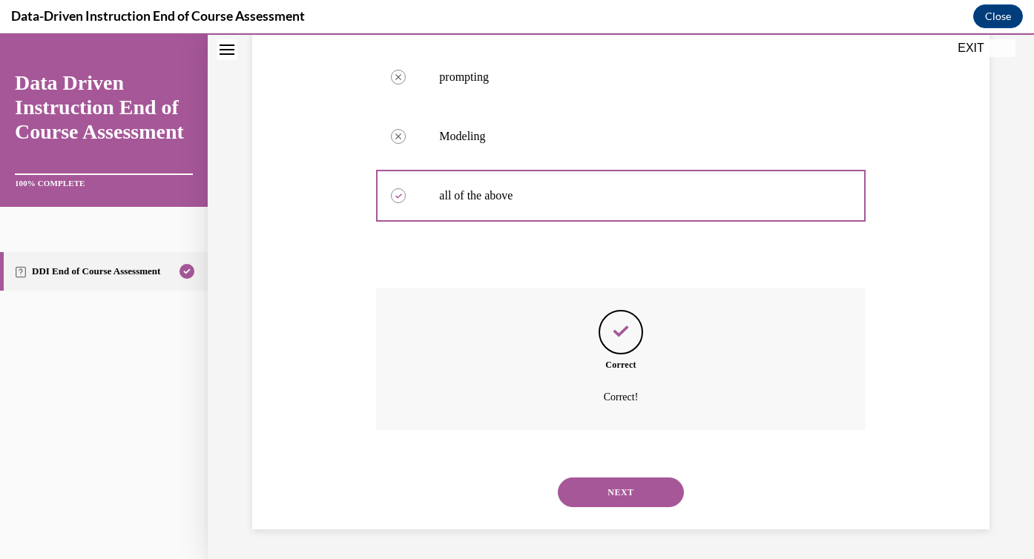
click at [621, 490] on button "NEXT" at bounding box center [621, 493] width 126 height 30
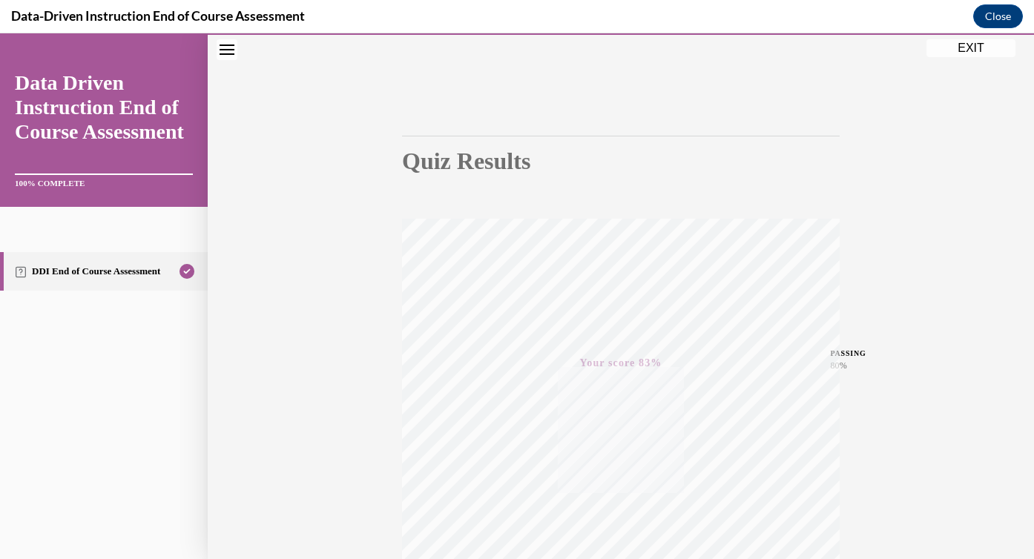
scroll to position [0, 0]
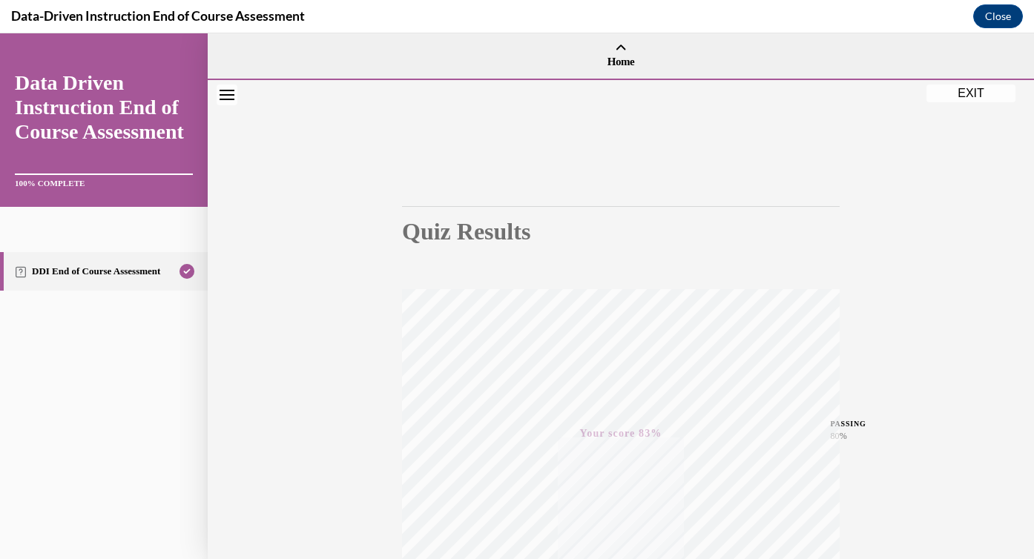
click at [950, 99] on button "EXIT" at bounding box center [971, 94] width 89 height 18
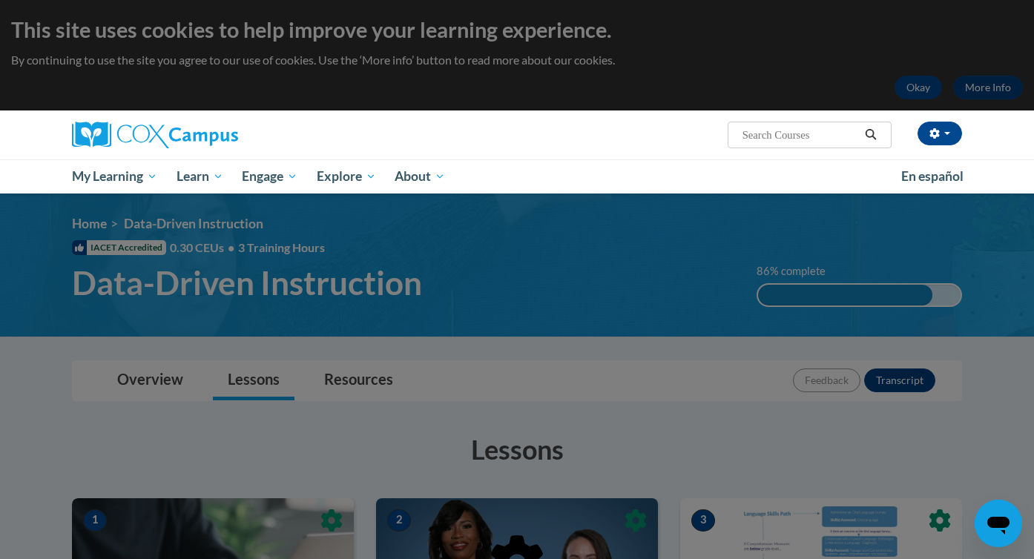
scroll to position [99, 0]
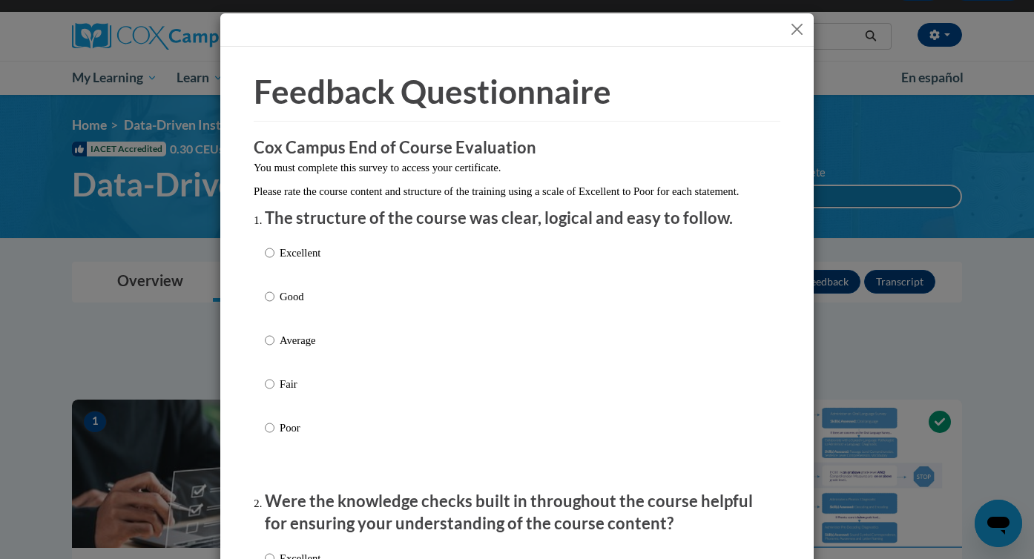
click at [307, 261] on p "Excellent" at bounding box center [300, 253] width 41 height 16
click at [275, 261] on input "Excellent" at bounding box center [270, 253] width 10 height 16
radio input "true"
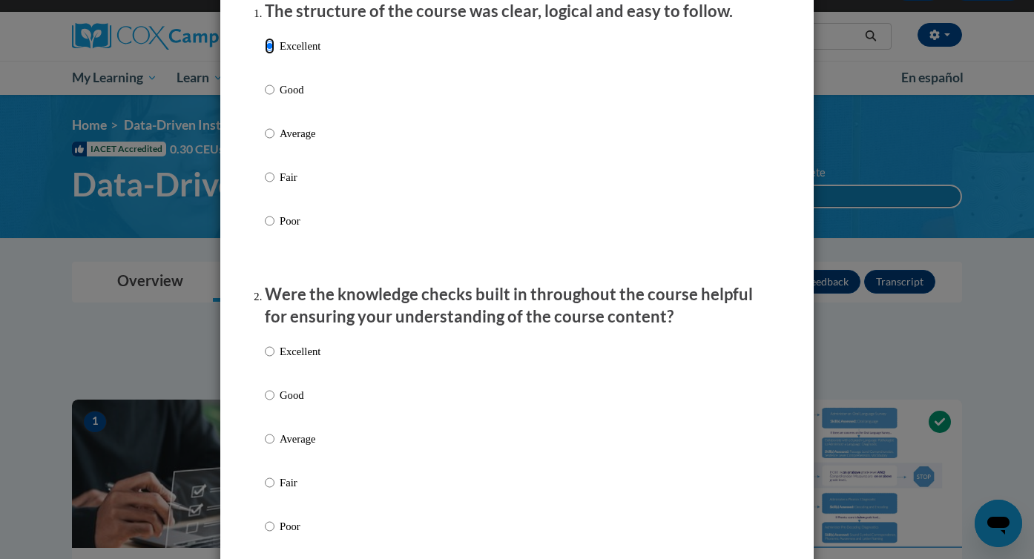
scroll to position [416, 0]
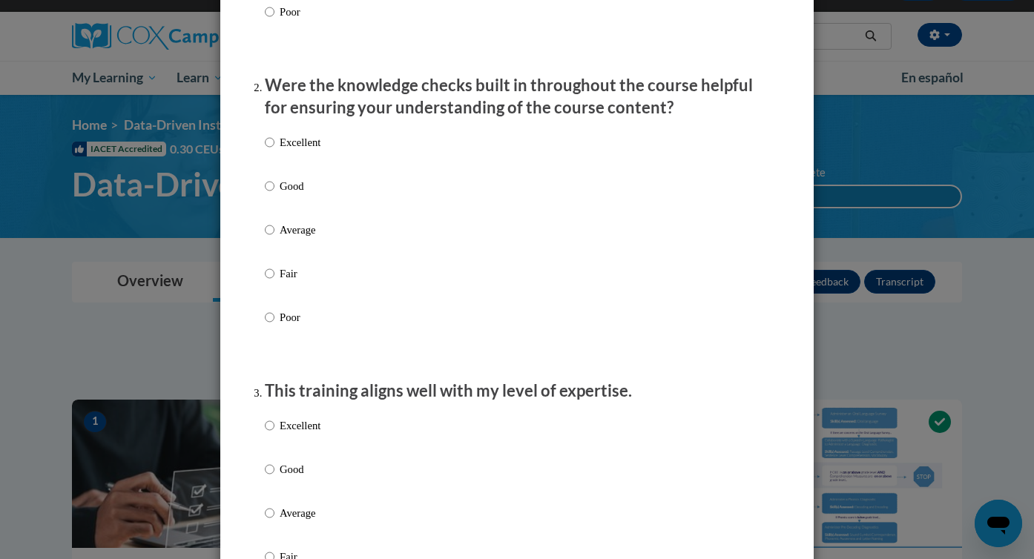
click at [298, 151] on p "Excellent" at bounding box center [300, 142] width 41 height 16
click at [275, 151] on input "Excellent" at bounding box center [270, 142] width 10 height 16
radio input "true"
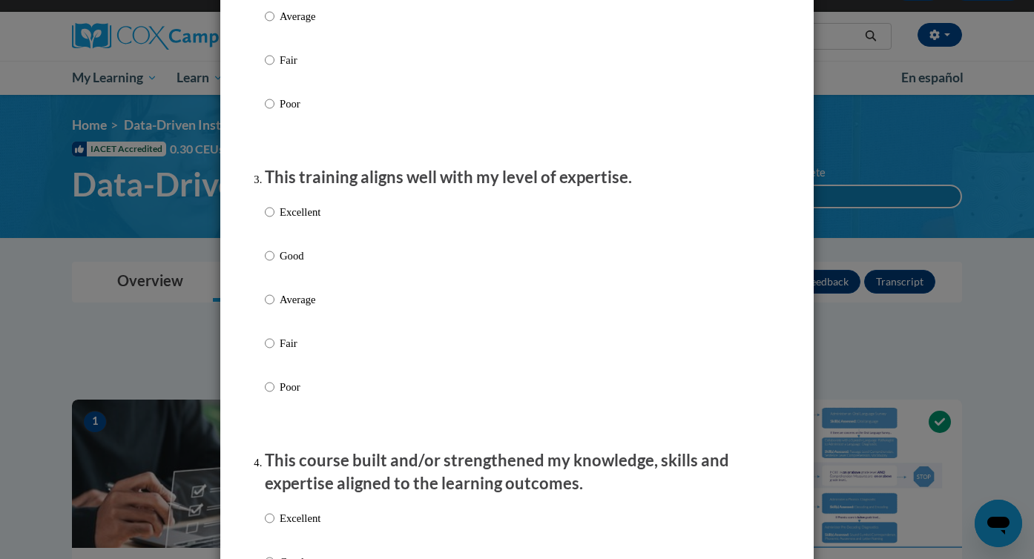
click at [295, 220] on p "Excellent" at bounding box center [300, 212] width 41 height 16
click at [275, 220] on input "Excellent" at bounding box center [270, 212] width 10 height 16
radio input "true"
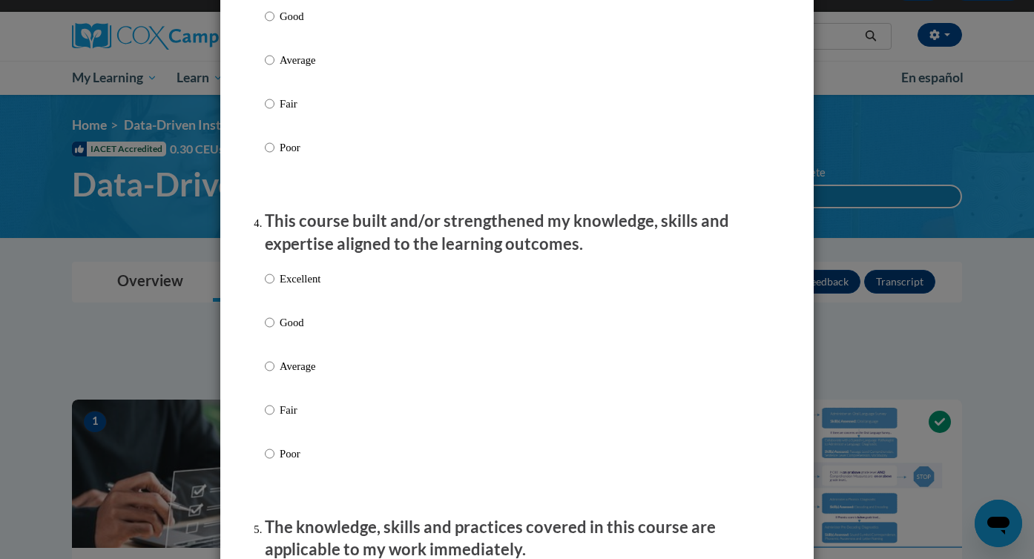
click at [278, 303] on label "Excellent" at bounding box center [293, 291] width 56 height 40
click at [275, 287] on input "Excellent" at bounding box center [270, 279] width 10 height 16
radio input "true"
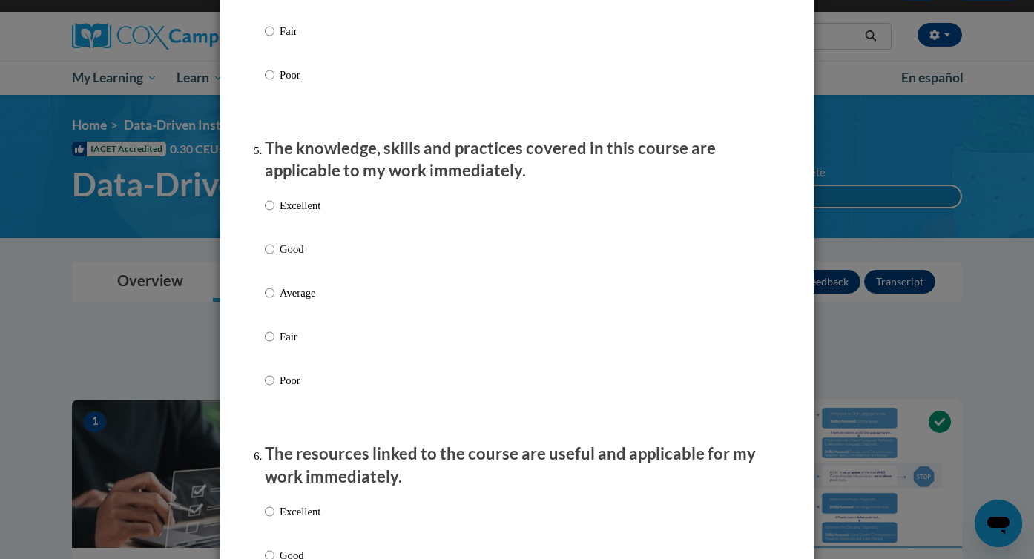
click at [294, 214] on p "Excellent" at bounding box center [300, 205] width 41 height 16
click at [275, 214] on input "Excellent" at bounding box center [270, 205] width 10 height 16
radio input "true"
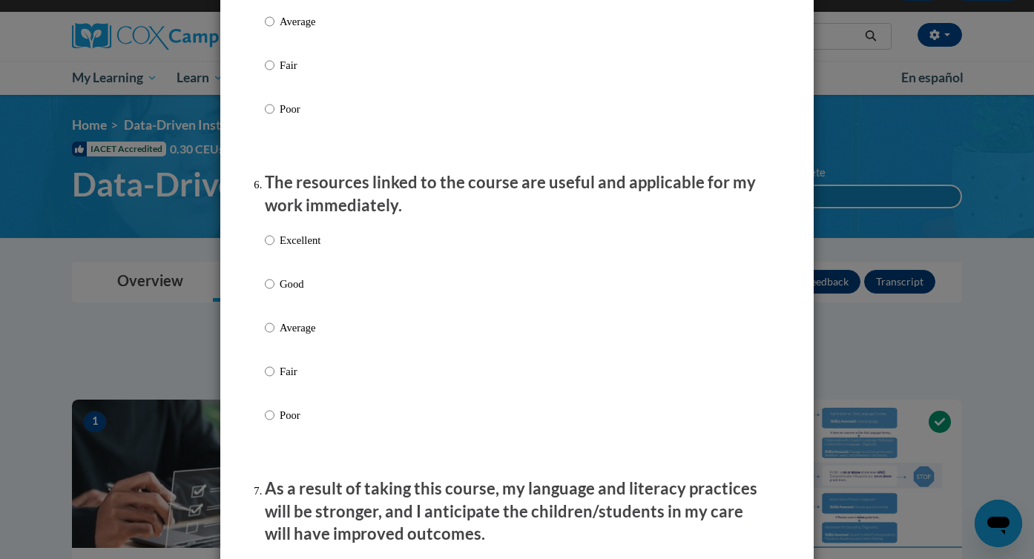
scroll to position [1540, 0]
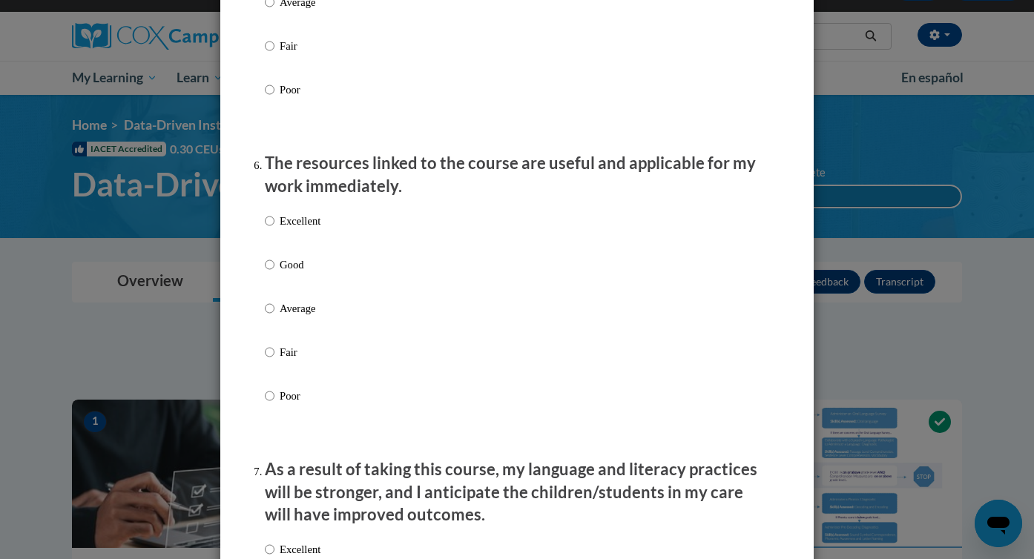
click at [294, 223] on div "Excellent Good Average Fair Poor" at bounding box center [293, 321] width 56 height 230
click at [292, 229] on p "Excellent" at bounding box center [300, 221] width 41 height 16
click at [275, 229] on input "Excellent" at bounding box center [270, 221] width 10 height 16
radio input "true"
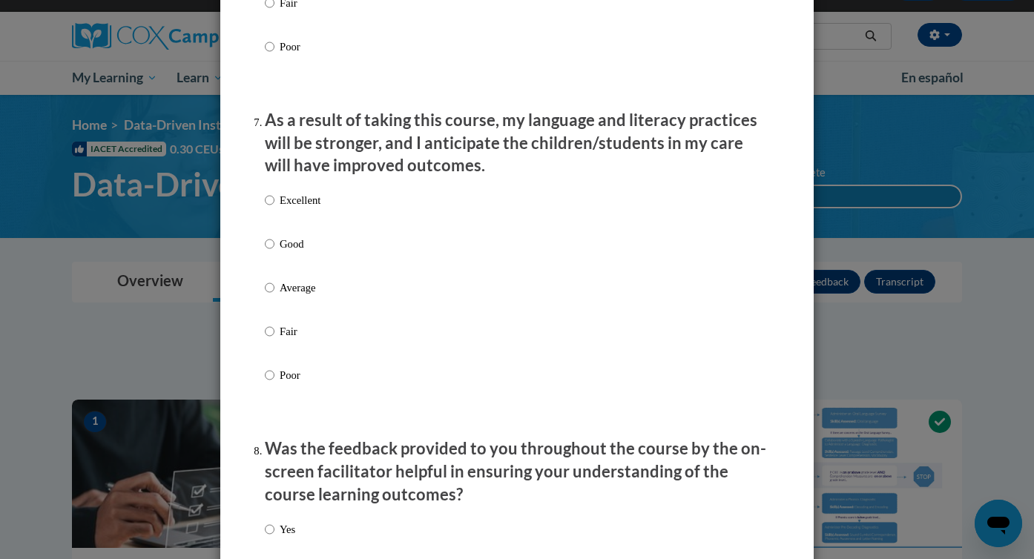
scroll to position [1898, 0]
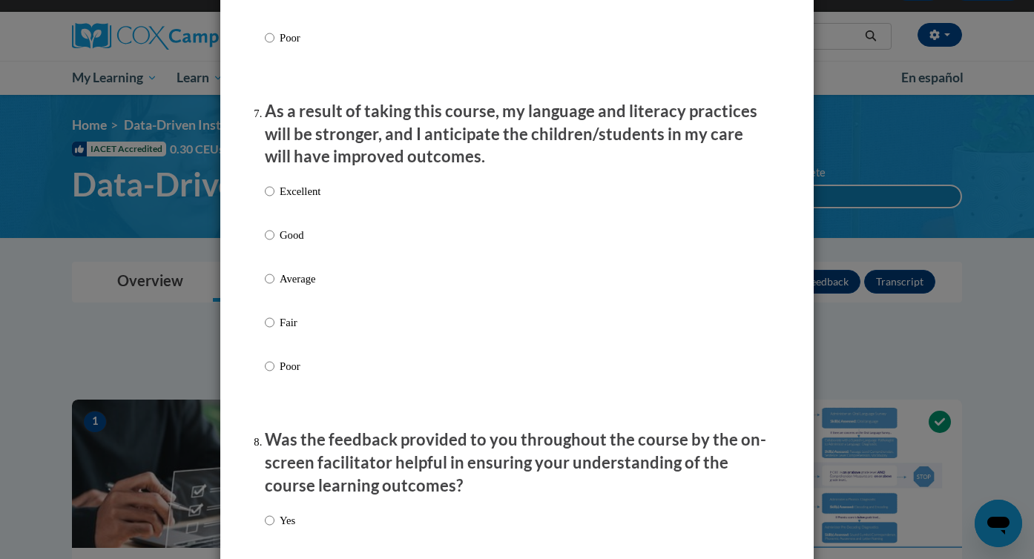
click at [299, 191] on div "Excellent Good Average Fair Poor" at bounding box center [293, 291] width 56 height 230
click at [295, 200] on p "Excellent" at bounding box center [300, 191] width 41 height 16
click at [275, 200] on input "Excellent" at bounding box center [270, 191] width 10 height 16
radio input "true"
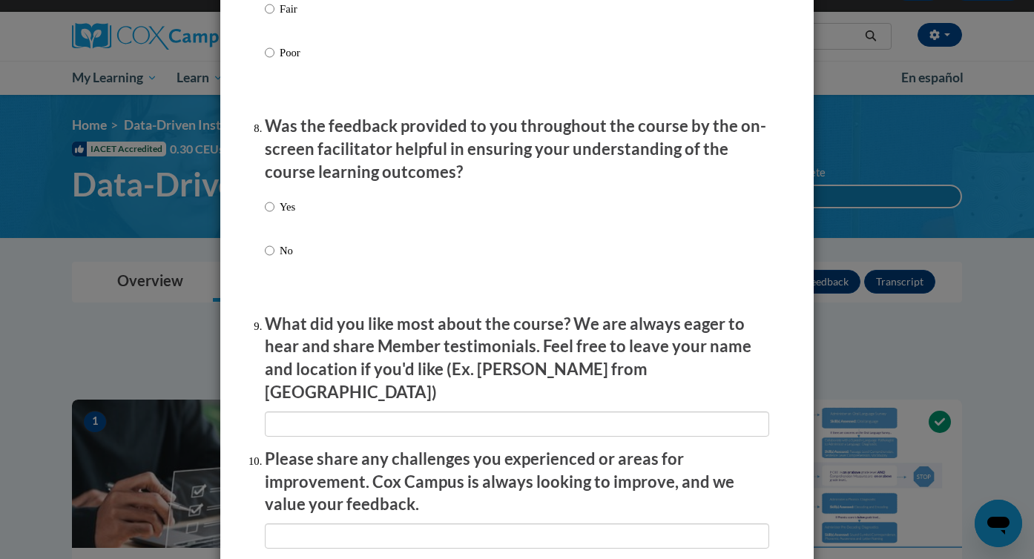
click at [292, 214] on p "Yes" at bounding box center [288, 207] width 16 height 16
click at [275, 214] on input "Yes" at bounding box center [270, 207] width 10 height 16
radio input "true"
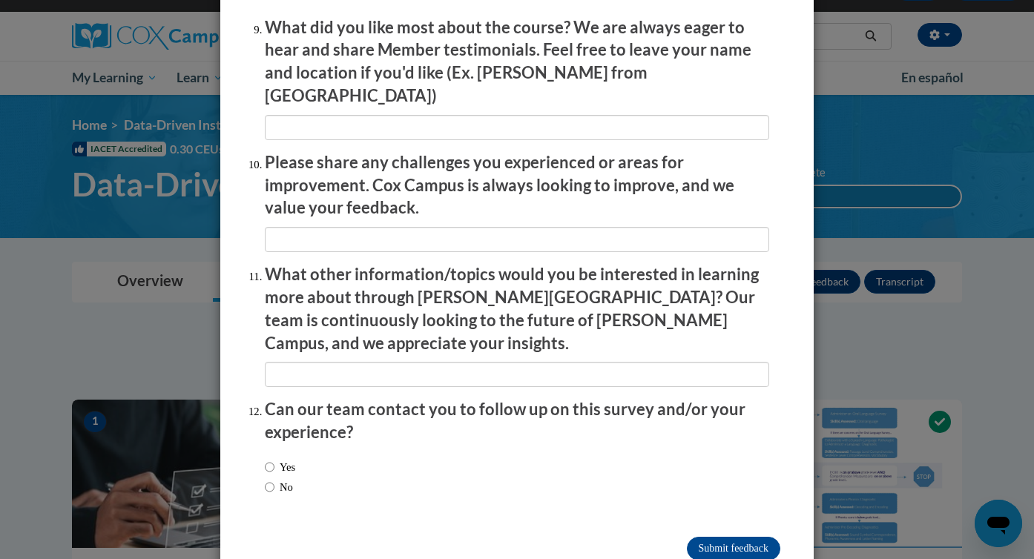
scroll to position [2527, 0]
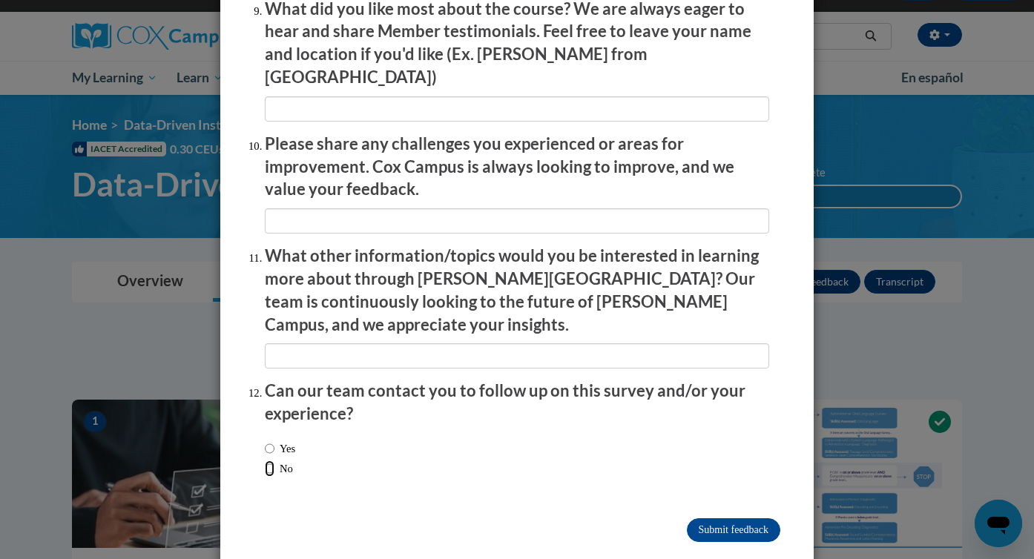
click at [268, 461] on input "No" at bounding box center [270, 469] width 10 height 16
radio input "true"
click at [735, 519] on input "Submit feedback" at bounding box center [733, 531] width 93 height 24
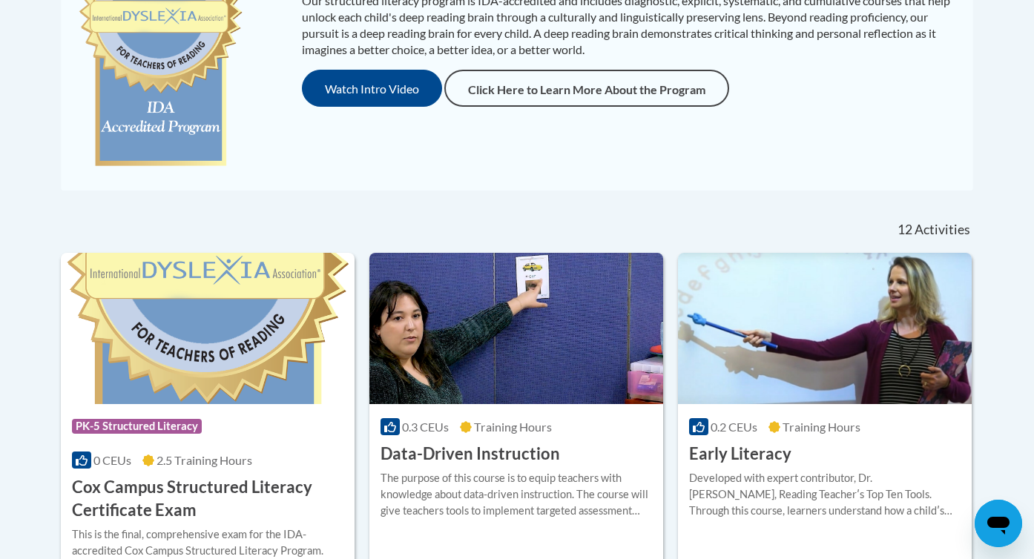
scroll to position [51, 0]
